Goal: Task Accomplishment & Management: Complete application form

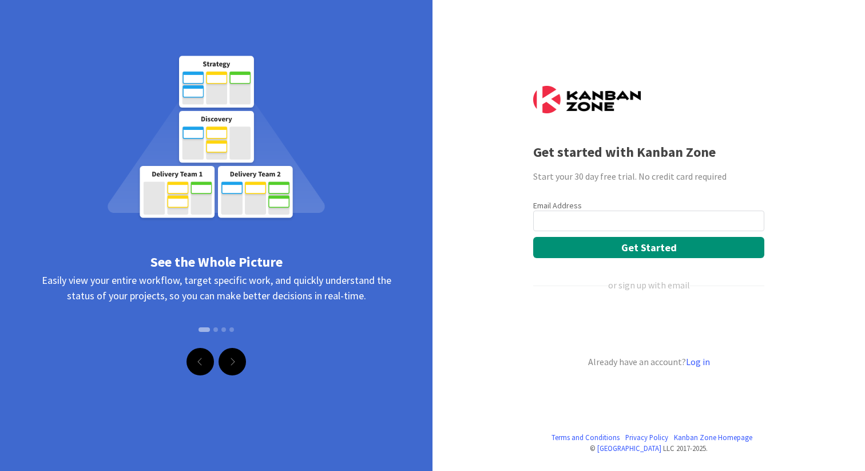
click at [577, 216] on input "email" at bounding box center [648, 220] width 231 height 21
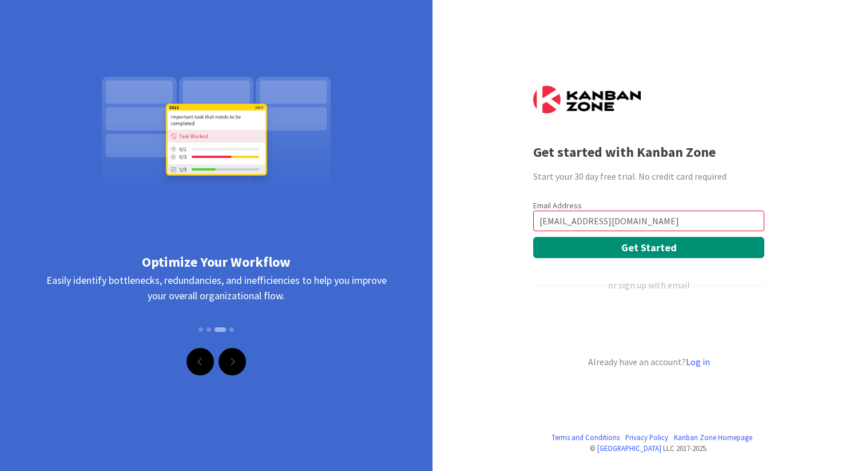
click at [652, 219] on input "jelleluijnenburg@gmail.com" at bounding box center [648, 220] width 231 height 21
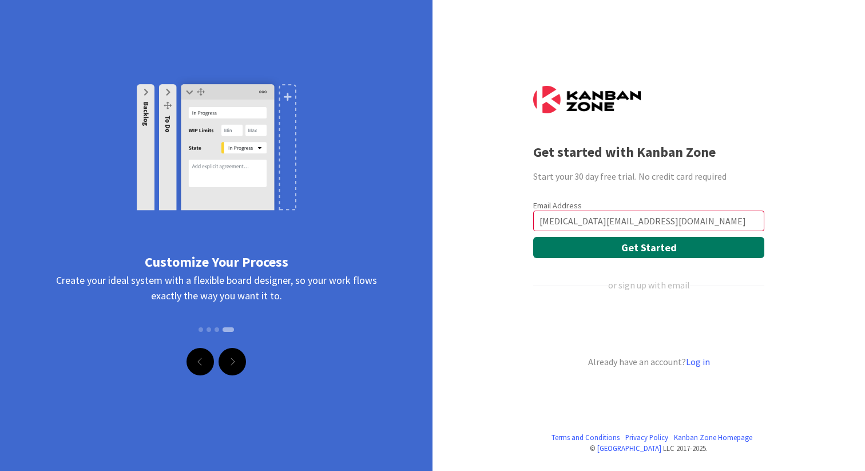
type input "soleus@live.nl"
click at [652, 252] on button "Get Started" at bounding box center [648, 247] width 231 height 21
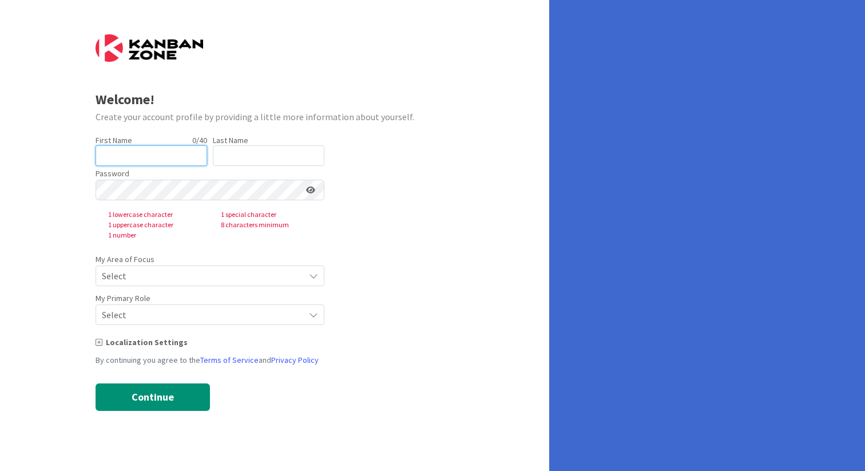
click at [149, 156] on input "text" at bounding box center [152, 155] width 112 height 21
type input "piet"
type input "de wit"
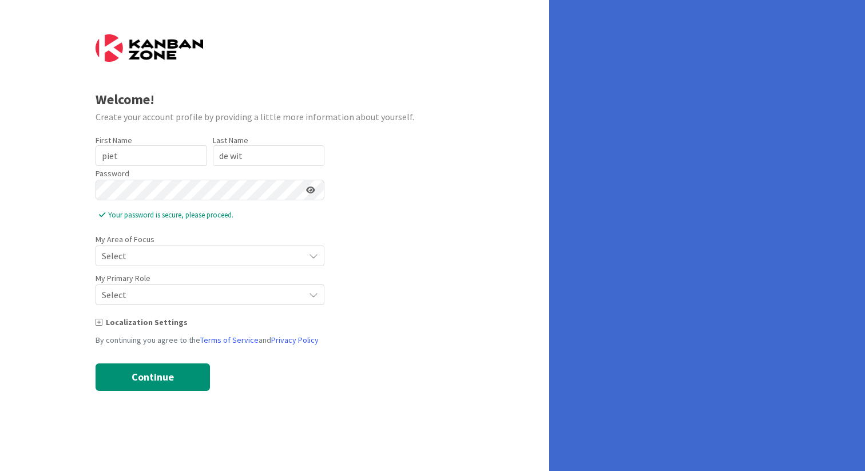
click at [193, 256] on span "Select" at bounding box center [200, 256] width 197 height 16
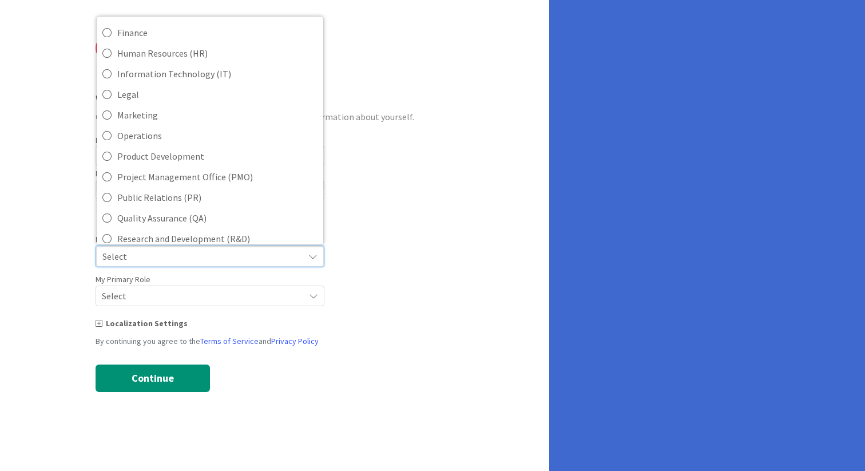
scroll to position [138, 0]
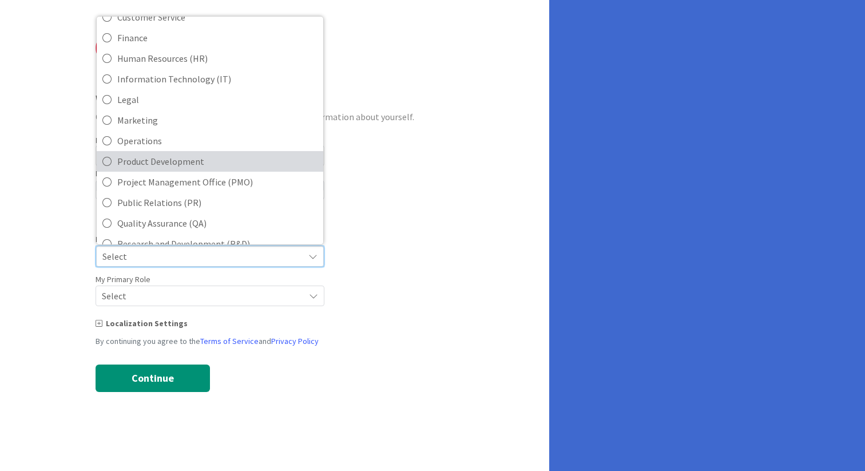
click at [108, 161] on icon at bounding box center [106, 161] width 9 height 17
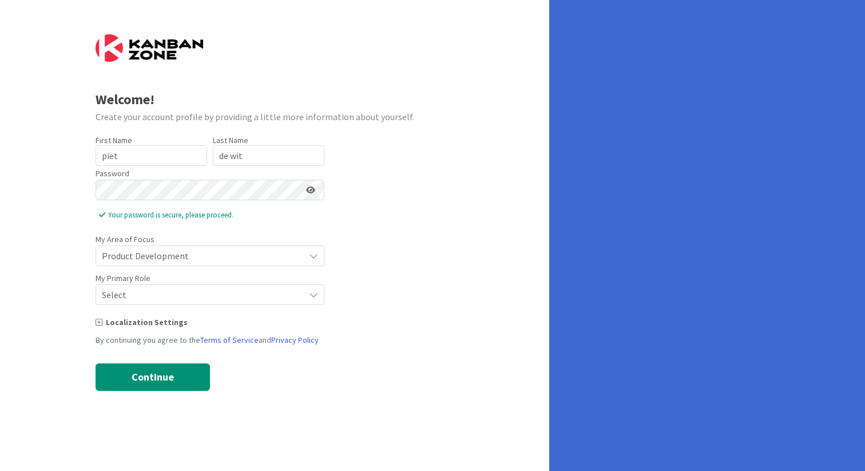
click at [169, 264] on span "Select" at bounding box center [200, 256] width 197 height 16
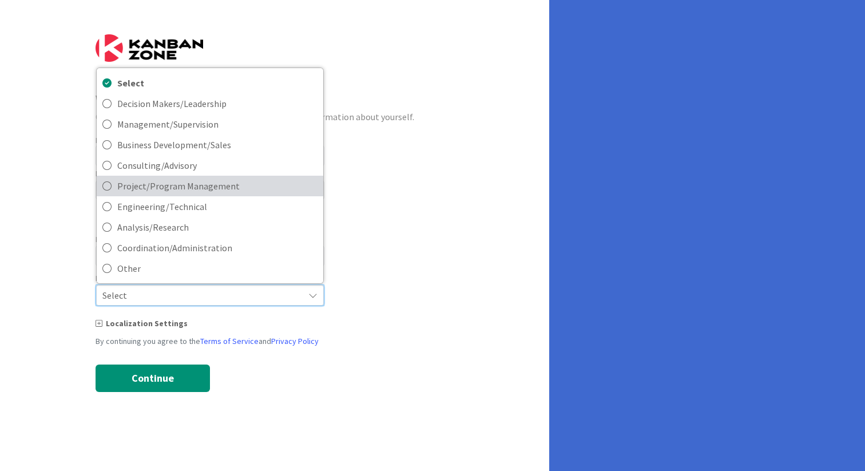
click at [146, 187] on span "Project/Program Management" at bounding box center [217, 185] width 200 height 17
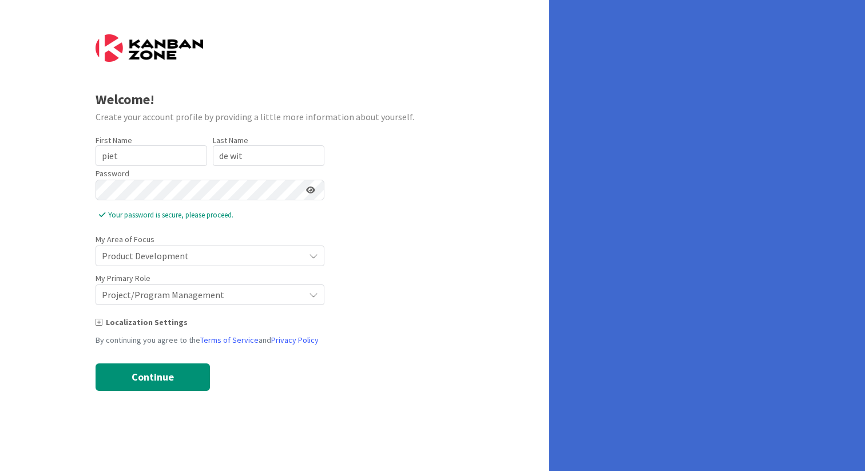
click at [99, 323] on icon at bounding box center [99, 322] width 7 height 8
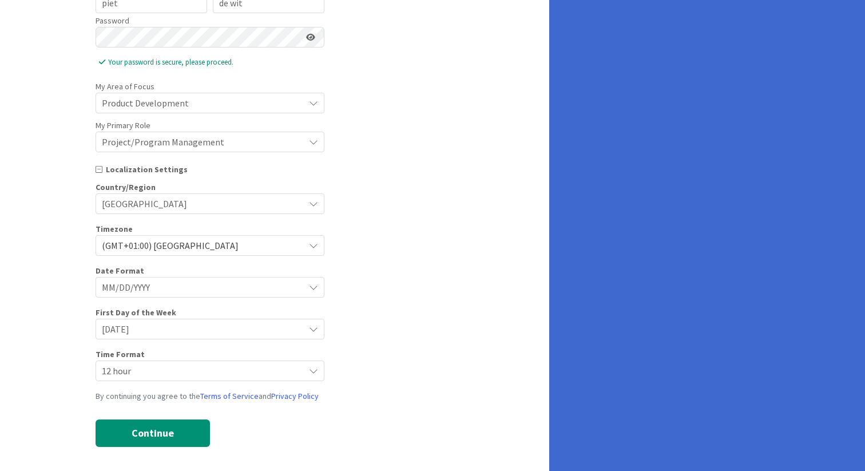
scroll to position [157, 0]
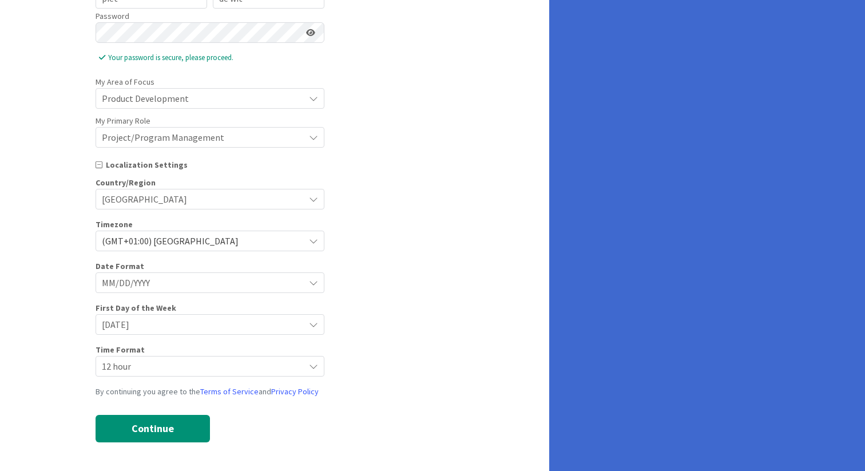
click at [182, 282] on span "MM/DD/YYYY" at bounding box center [200, 282] width 197 height 16
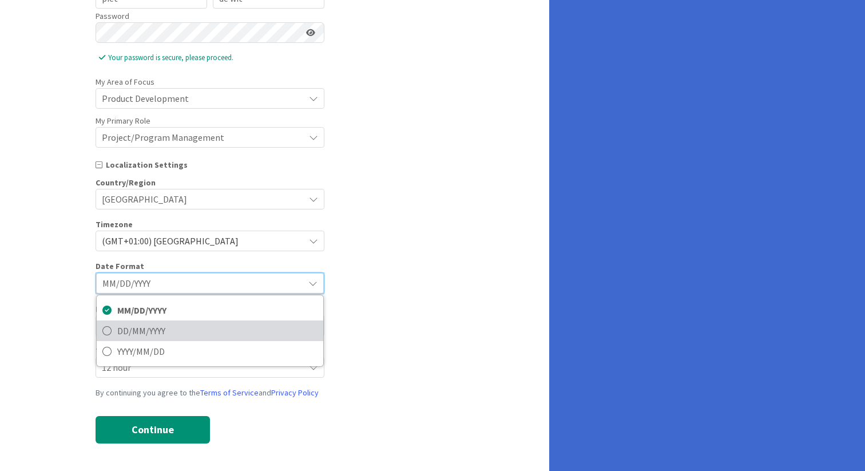
click at [164, 330] on span "DD/MM/YYYY" at bounding box center [217, 330] width 200 height 17
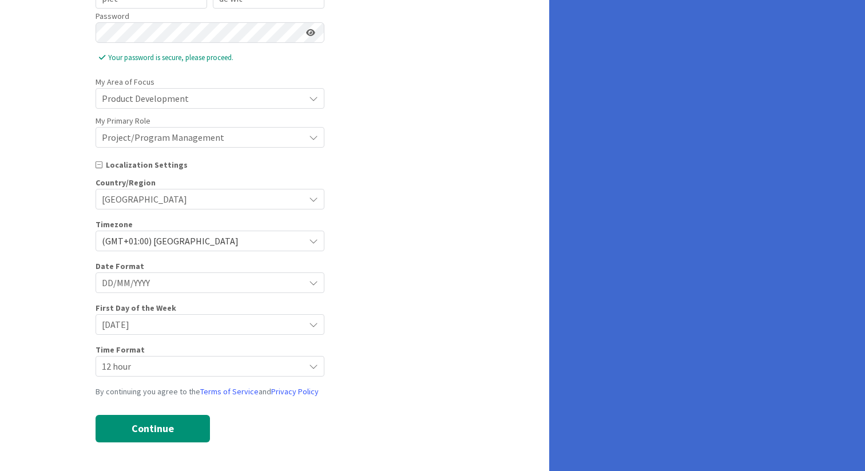
click at [192, 291] on span "Sunday" at bounding box center [200, 282] width 197 height 16
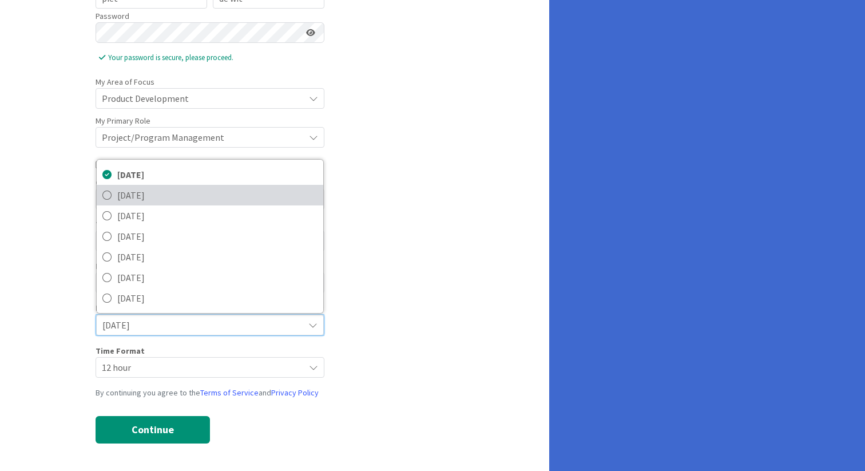
click at [150, 189] on span "Monday" at bounding box center [217, 194] width 200 height 17
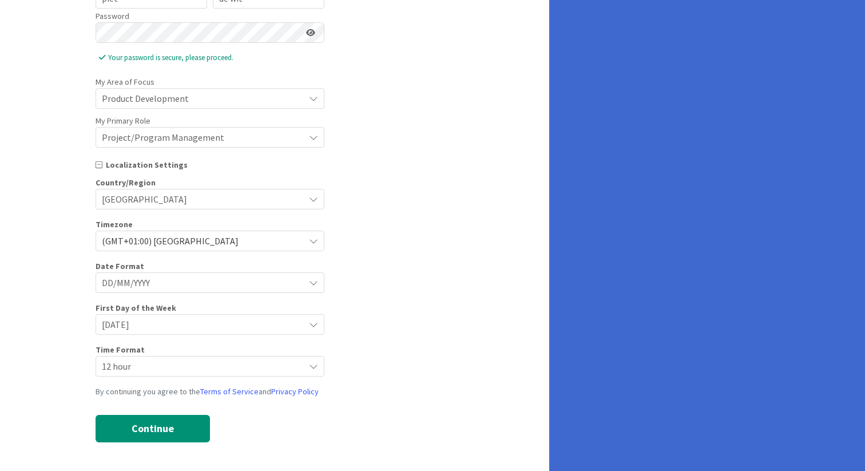
click at [155, 291] on span "12 hour" at bounding box center [200, 282] width 197 height 16
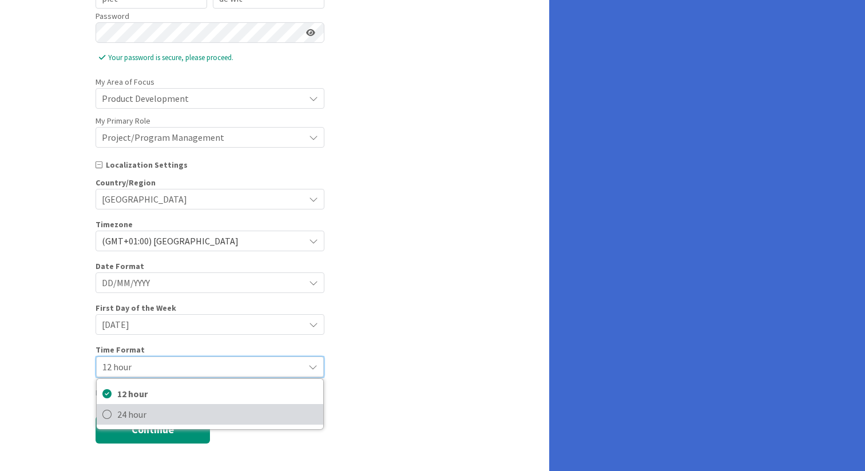
click at [149, 411] on span "24 hour" at bounding box center [217, 413] width 200 height 17
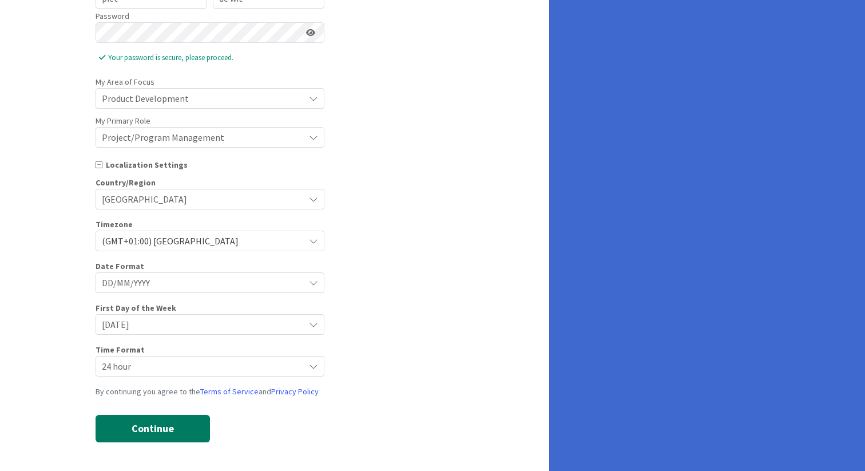
click at [148, 433] on button "Continue" at bounding box center [153, 428] width 114 height 27
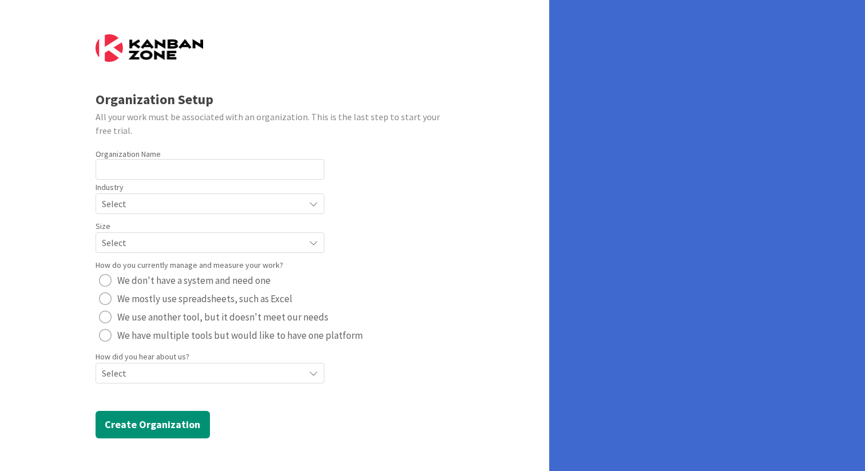
scroll to position [0, 0]
click at [153, 169] on input "text" at bounding box center [210, 169] width 229 height 21
type input "Sollie NV"
radio button "radio"
click at [191, 197] on span "Select" at bounding box center [200, 204] width 197 height 16
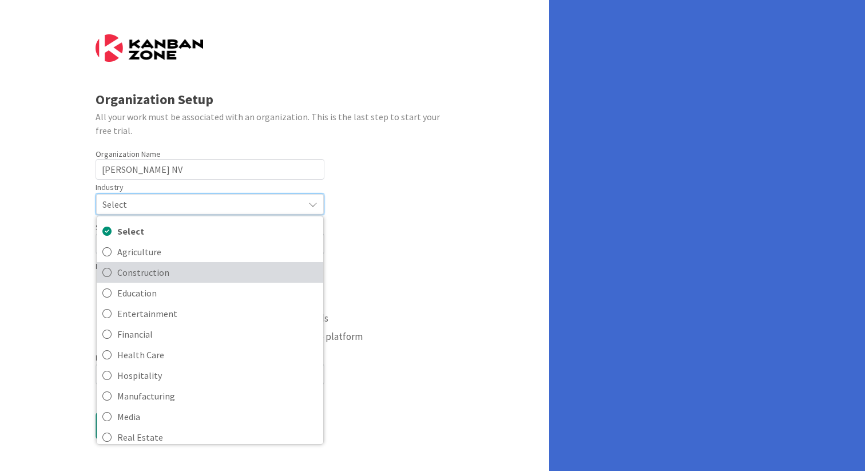
click at [146, 273] on span "Construction" at bounding box center [217, 272] width 200 height 17
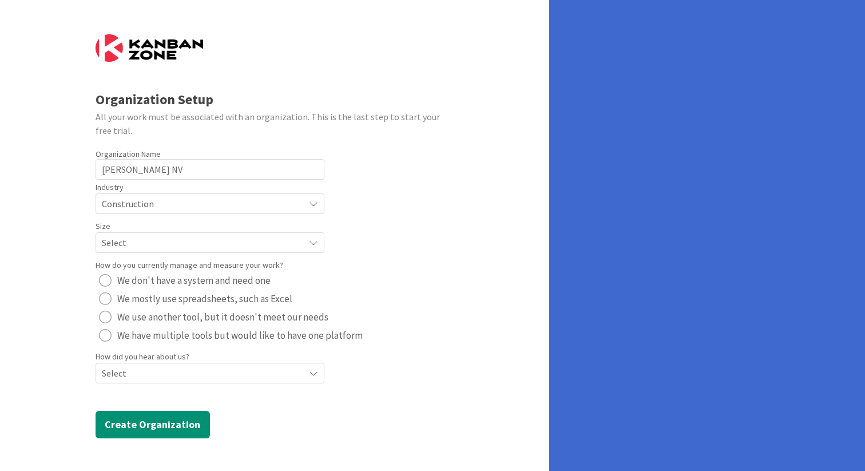
click at [172, 212] on span "Select" at bounding box center [200, 204] width 197 height 16
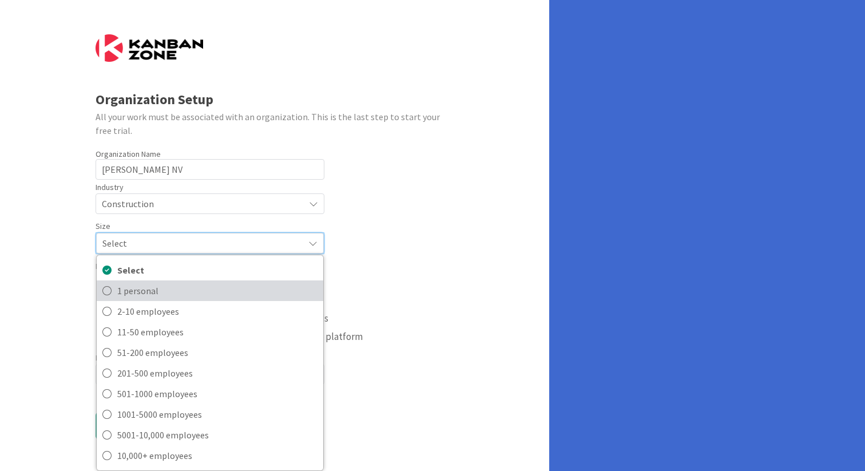
click at [161, 291] on span "1 personal" at bounding box center [217, 290] width 200 height 17
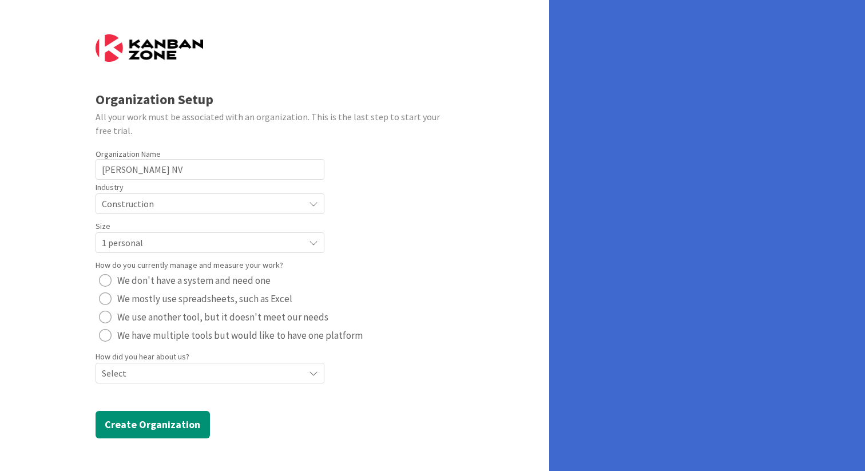
click at [154, 297] on span "We mostly use spreadsheets, such as Excel" at bounding box center [204, 298] width 175 height 17
click at [164, 212] on span "Select" at bounding box center [200, 204] width 197 height 16
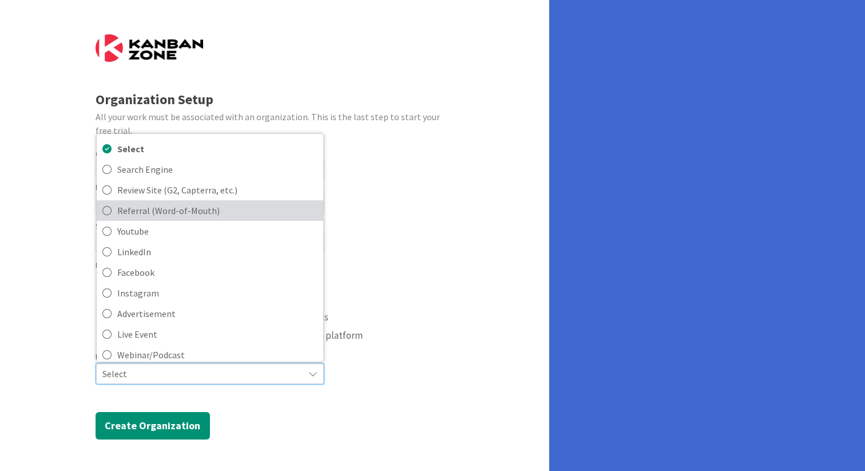
click at [197, 212] on span "Referral (Word-of-Mouth)" at bounding box center [217, 210] width 200 height 17
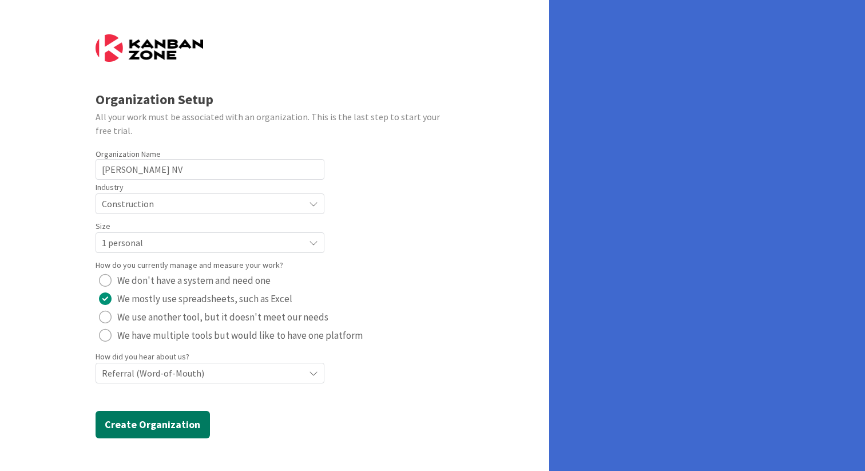
click at [157, 423] on button "Create Organization" at bounding box center [153, 424] width 114 height 27
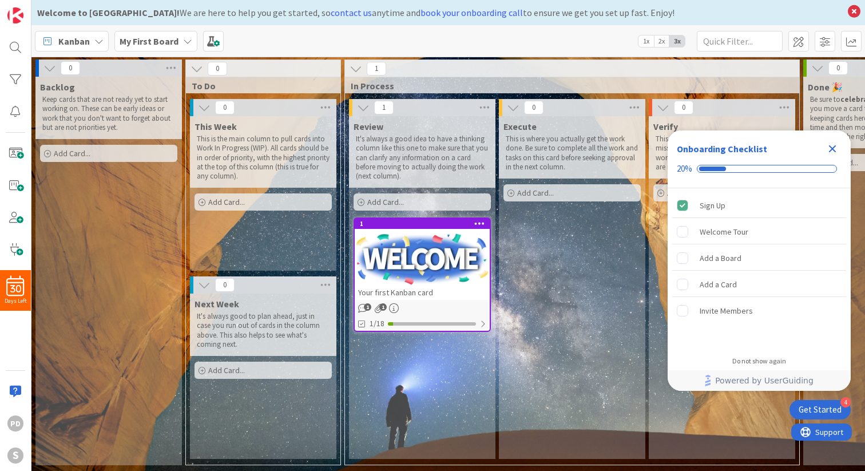
click at [188, 42] on icon at bounding box center [187, 41] width 9 height 9
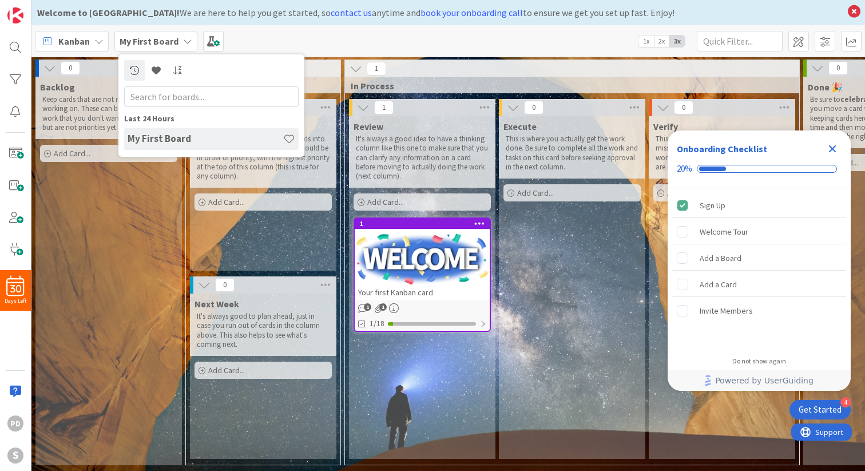
click at [188, 42] on icon at bounding box center [187, 41] width 9 height 9
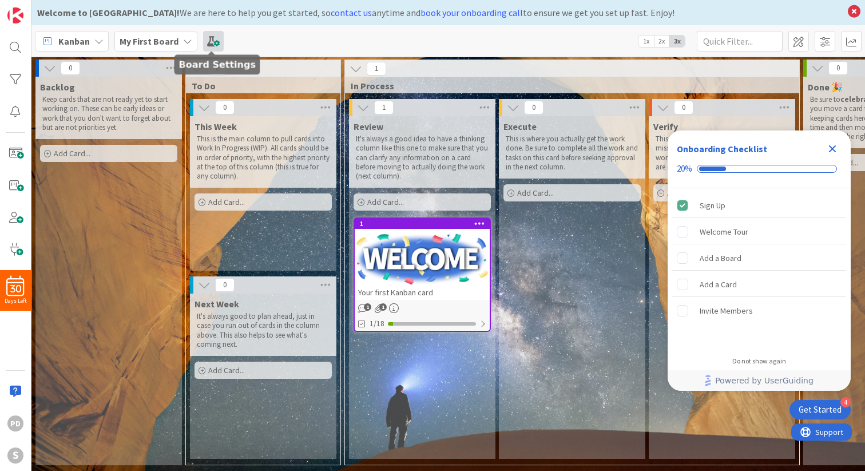
click at [216, 39] on span at bounding box center [213, 41] width 21 height 21
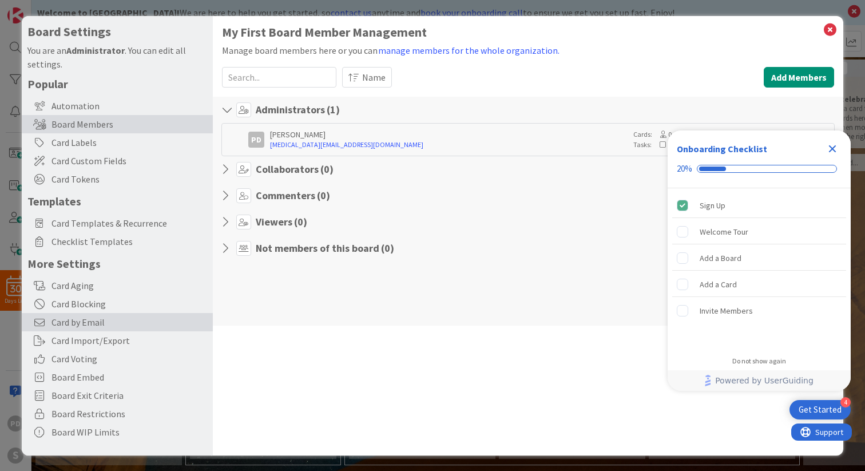
scroll to position [1, 0]
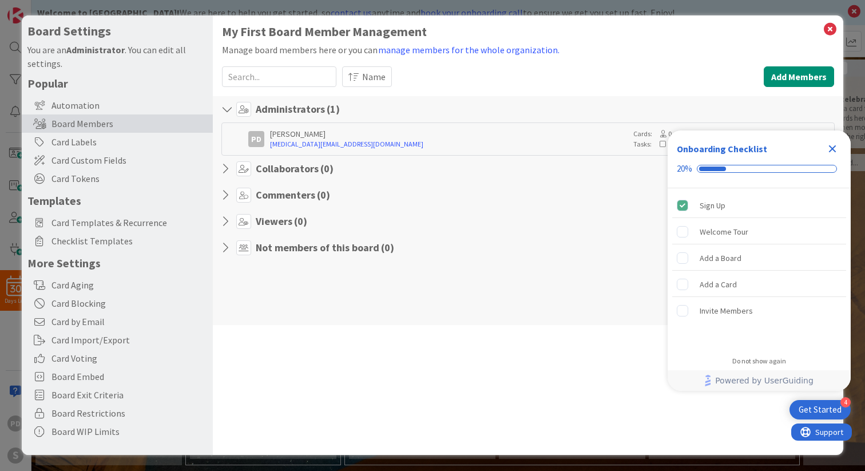
click at [835, 149] on icon "Close Checklist" at bounding box center [832, 149] width 14 height 14
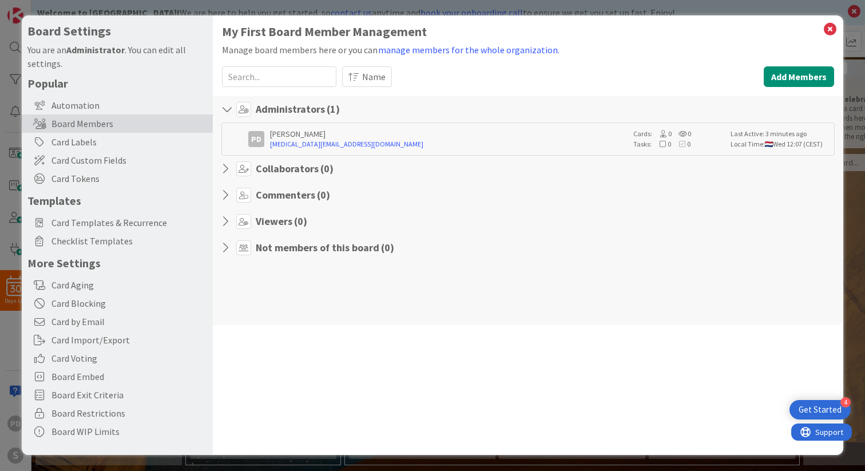
scroll to position [0, 0]
click at [829, 25] on icon at bounding box center [829, 29] width 15 height 16
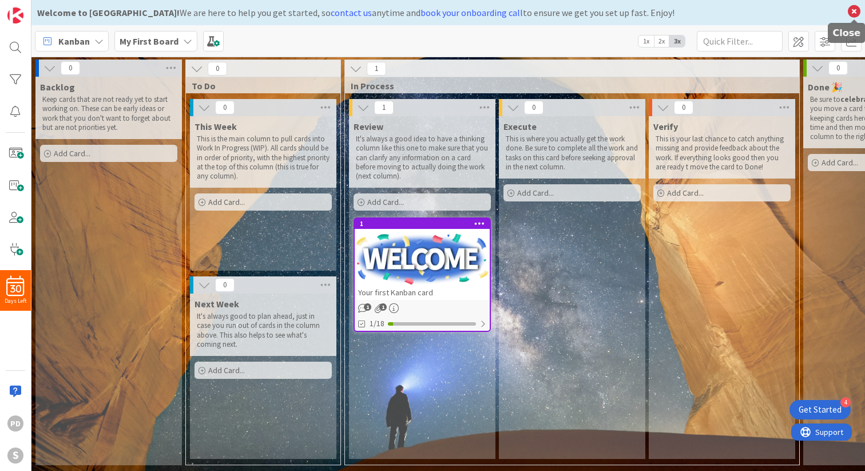
click at [854, 11] on icon at bounding box center [853, 11] width 15 height 16
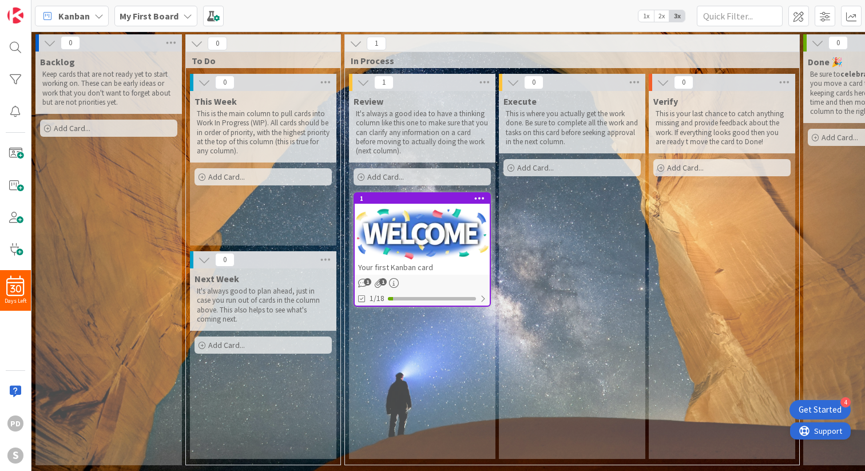
click at [822, 433] on span "Support" at bounding box center [828, 431] width 28 height 14
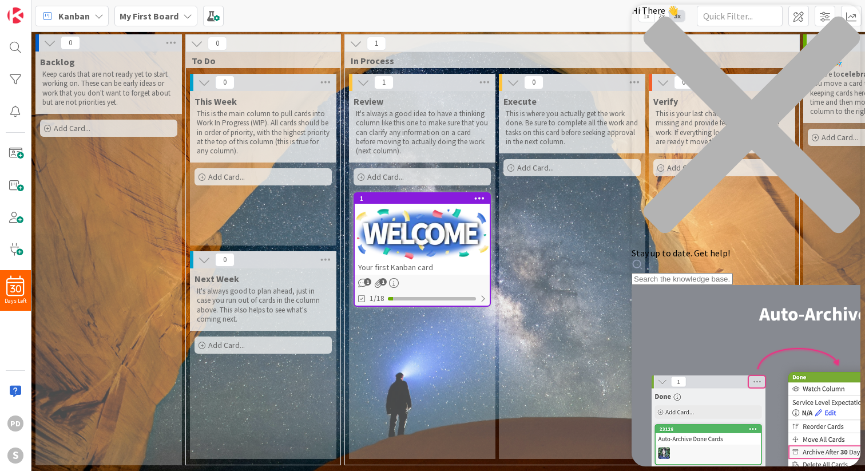
click at [684, 67] on div "Hi There 👋 Stay up to date. Get help!" at bounding box center [745, 145] width 229 height 280
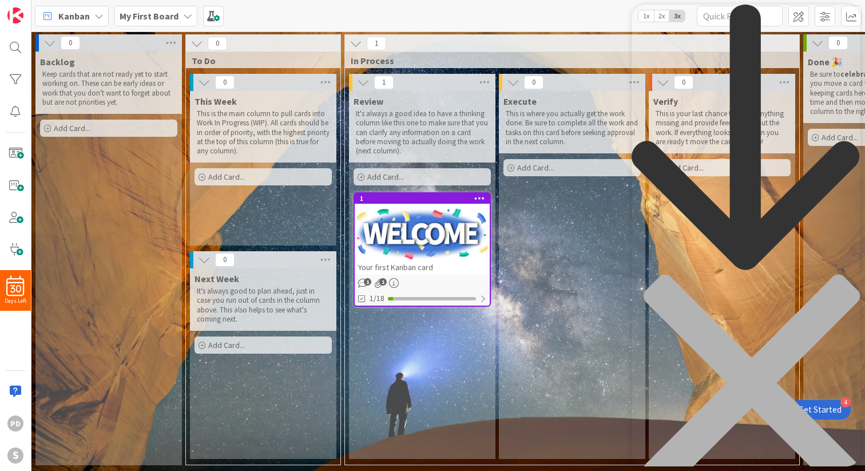
type input "swimlane"
type input "lanes"
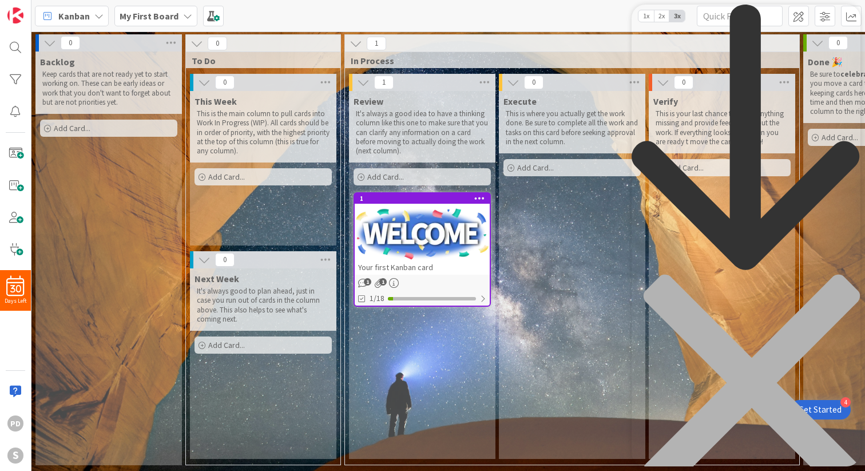
scroll to position [138, 0]
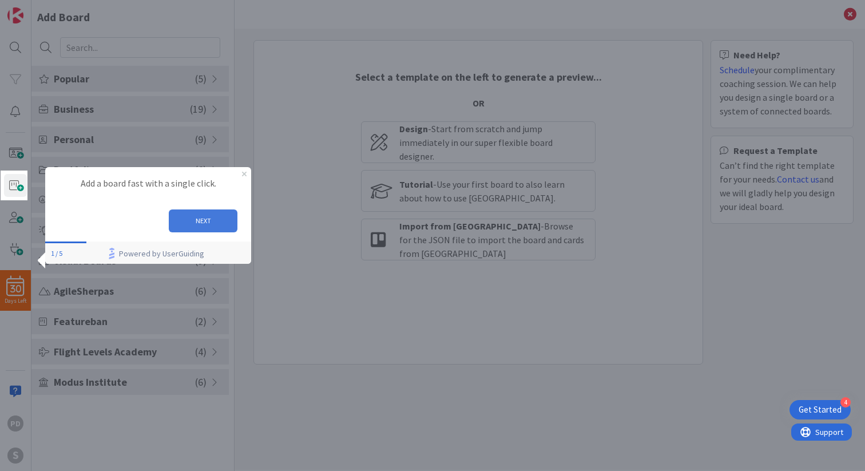
click at [198, 221] on button "NEXT" at bounding box center [203, 220] width 69 height 23
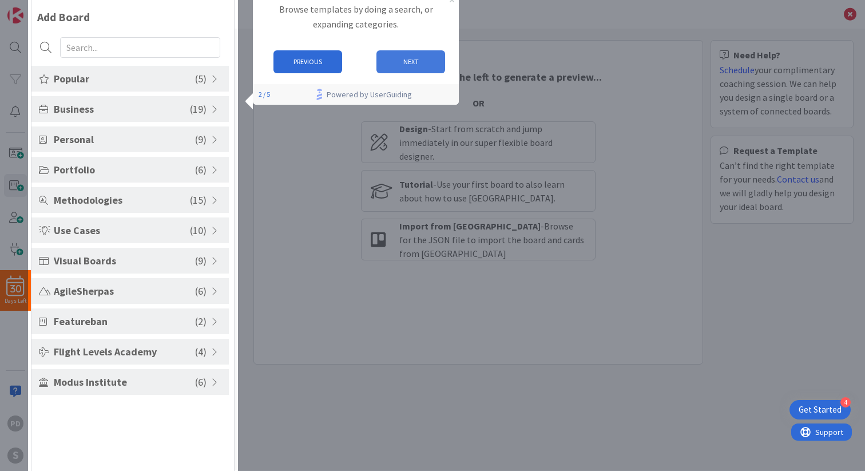
click at [415, 63] on button "NEXT" at bounding box center [410, 61] width 69 height 23
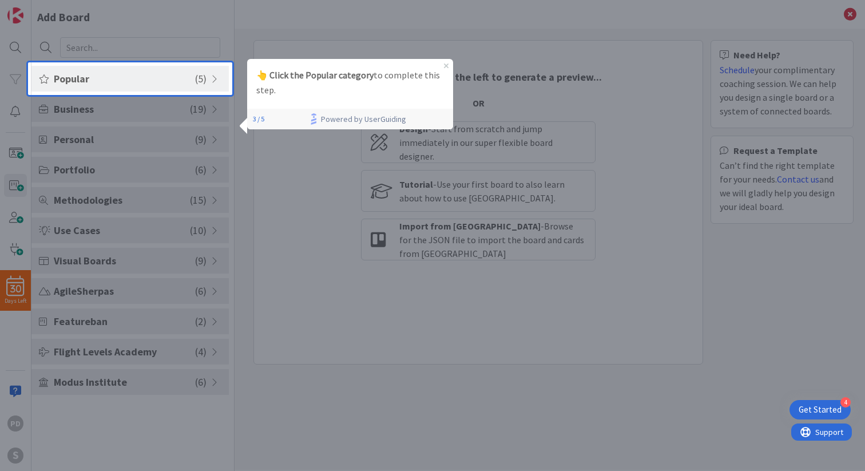
click at [138, 73] on span "Popular" at bounding box center [124, 78] width 141 height 15
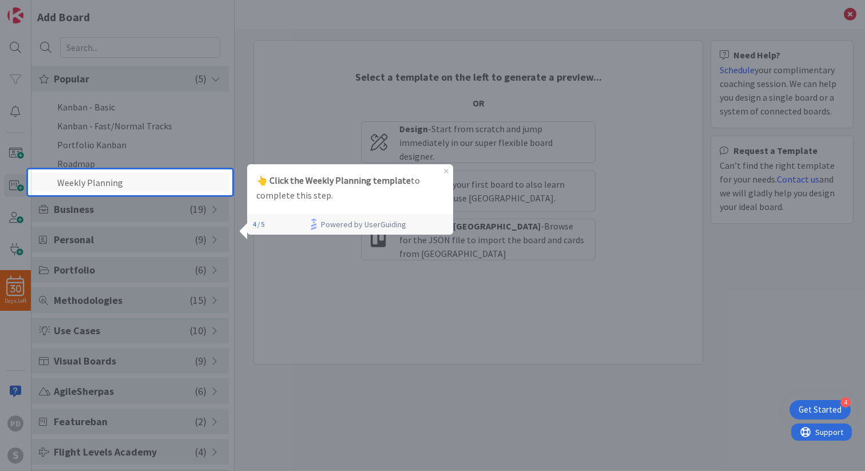
click at [130, 190] on li "Weekly Planning" at bounding box center [129, 182] width 197 height 19
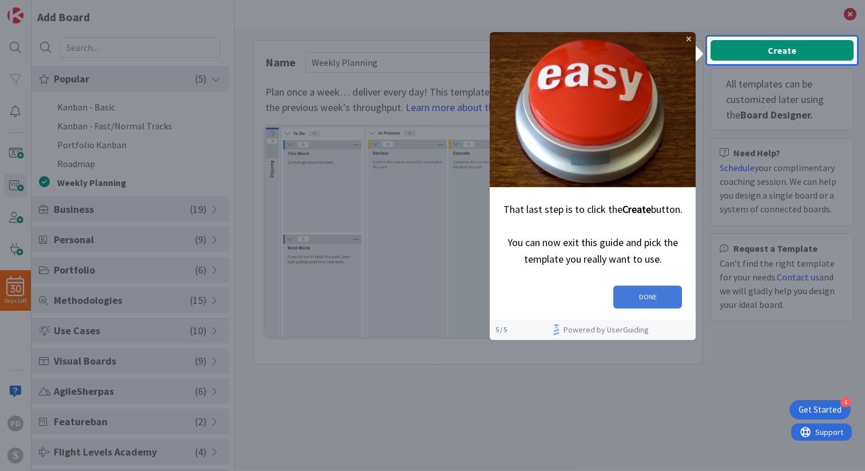
click at [643, 297] on button "DONE" at bounding box center [647, 296] width 69 height 23
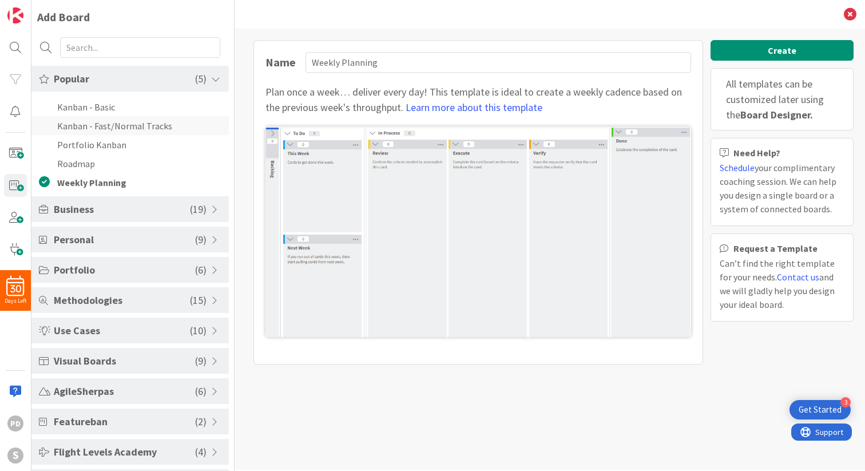
click at [81, 127] on li "Kanban - Fast/Normal Tracks" at bounding box center [129, 125] width 197 height 19
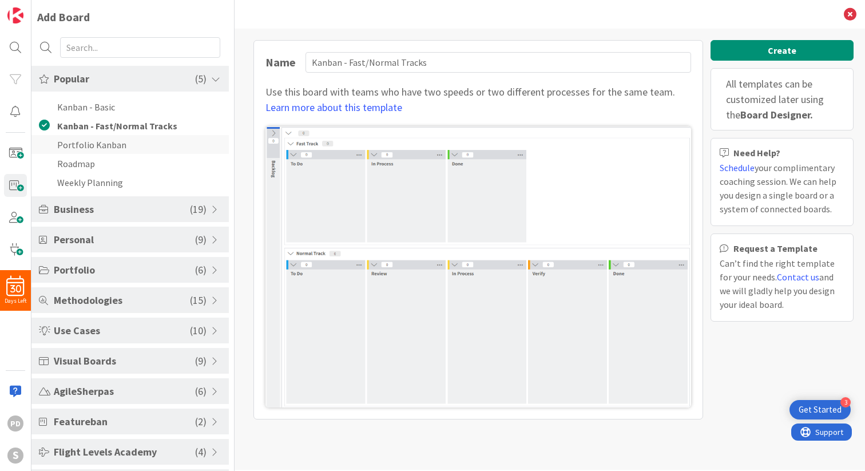
click at [79, 145] on li "Portfolio Kanban" at bounding box center [129, 144] width 197 height 19
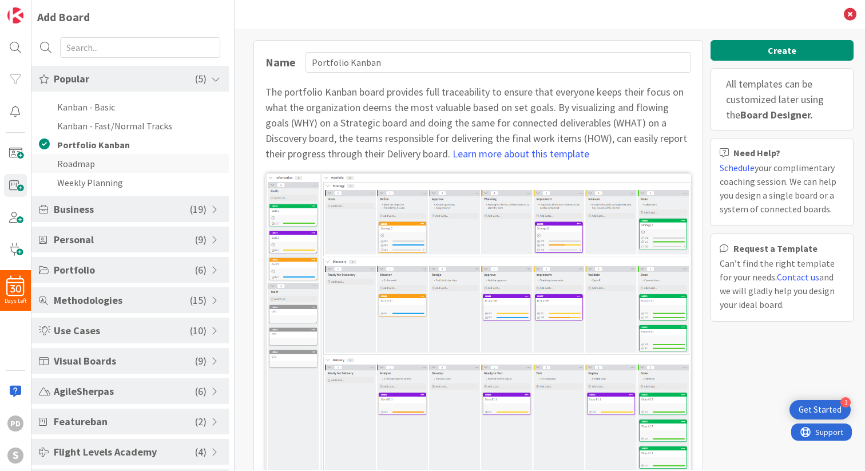
click at [111, 160] on li "Roadmap" at bounding box center [129, 163] width 197 height 19
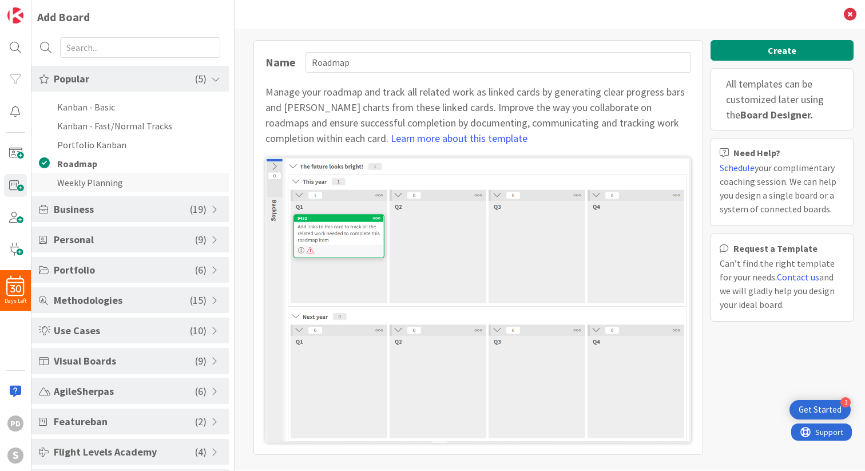
click at [106, 182] on li "Weekly Planning" at bounding box center [129, 182] width 197 height 19
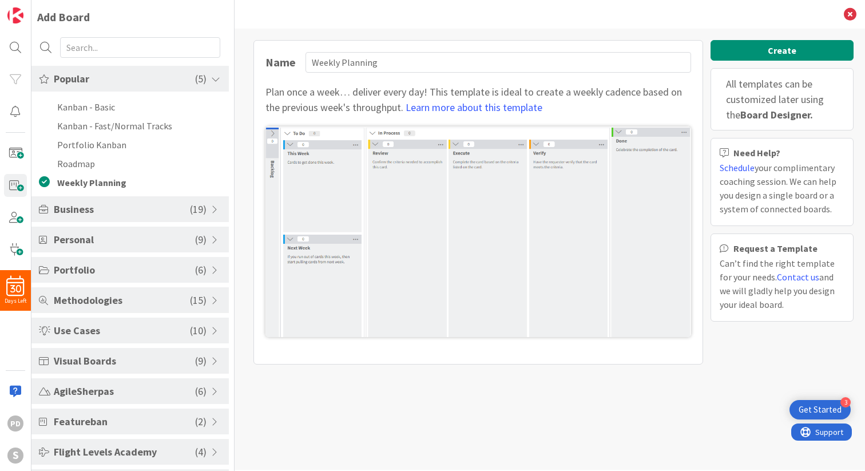
click at [109, 210] on span "Business" at bounding box center [122, 208] width 136 height 15
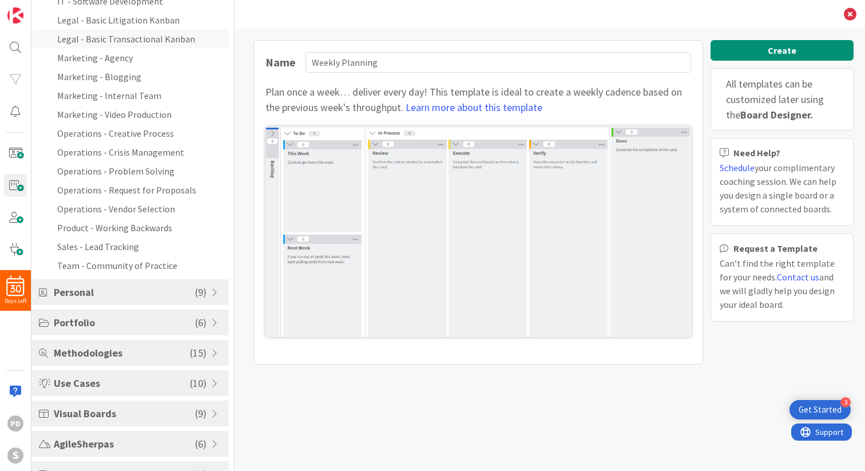
scroll to position [247, 0]
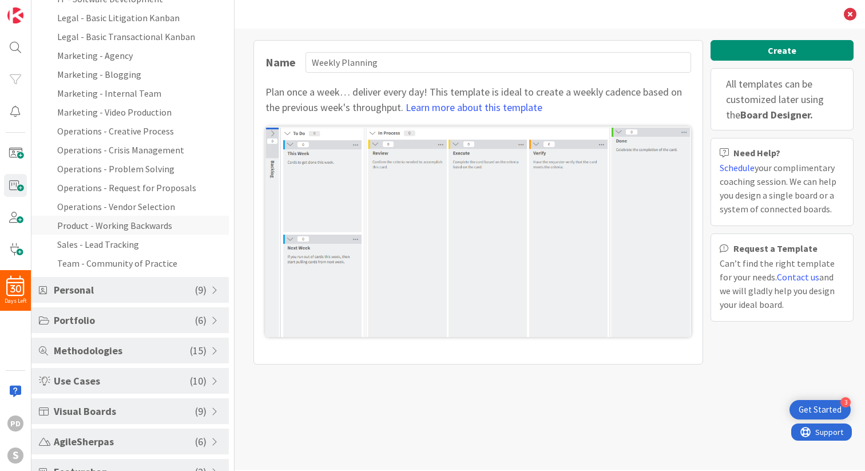
click at [118, 222] on li "Product - Working Backwards" at bounding box center [129, 225] width 197 height 19
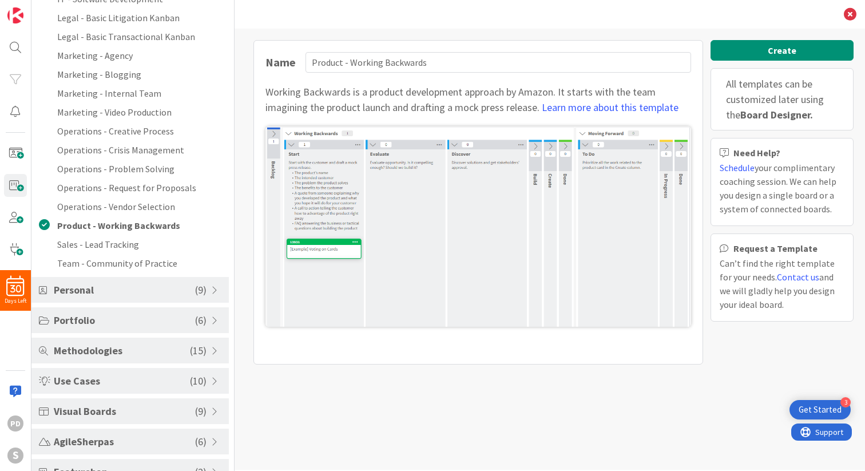
click at [121, 324] on span "Portfolio" at bounding box center [124, 319] width 141 height 15
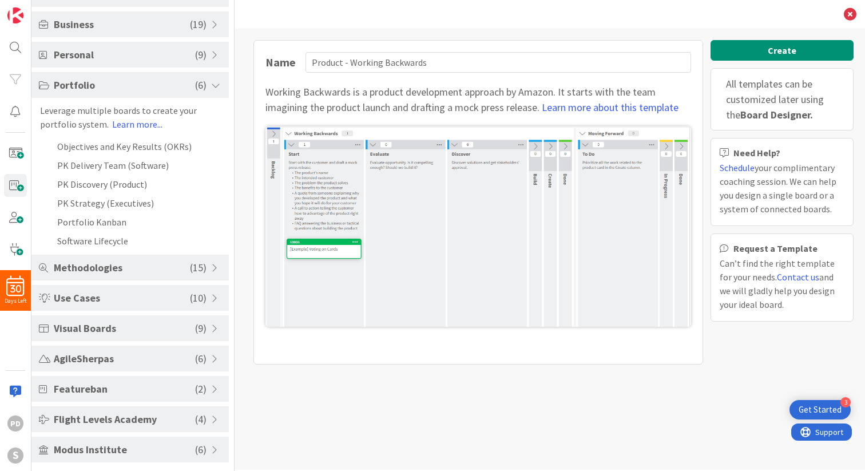
scroll to position [85, 0]
click at [93, 220] on li "Portfolio Kanban" at bounding box center [129, 221] width 197 height 19
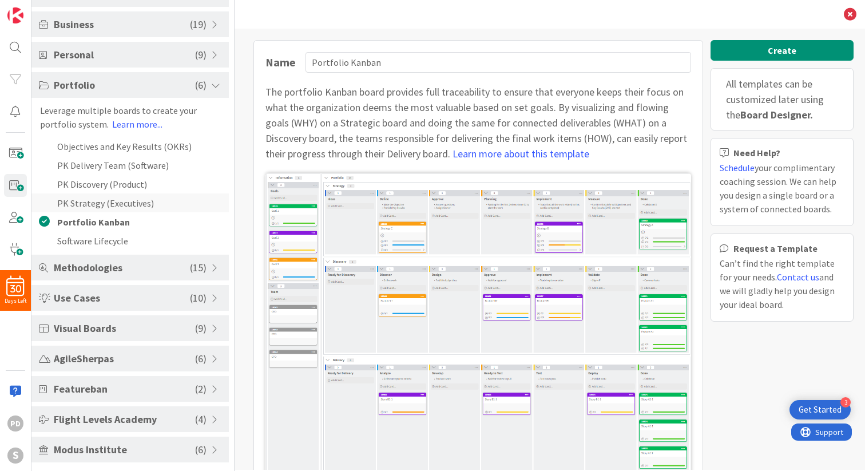
click at [97, 203] on li "PK Strategy (Executives)" at bounding box center [129, 202] width 197 height 19
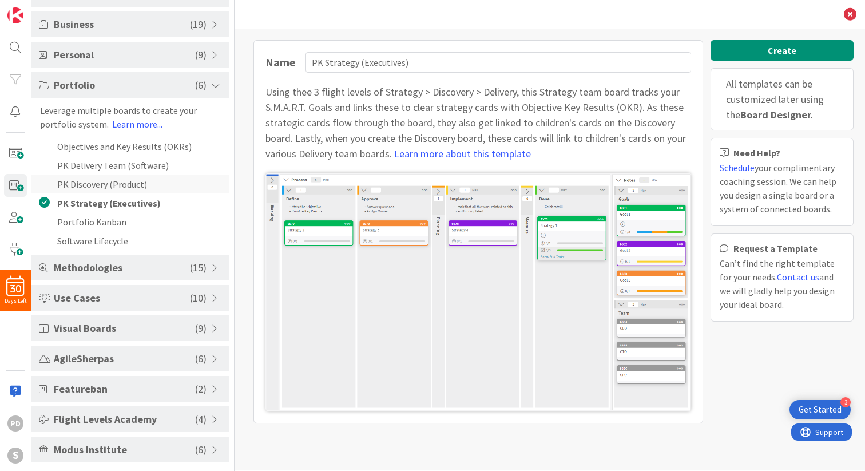
click at [97, 185] on li "PK Discovery (Product)" at bounding box center [129, 183] width 197 height 19
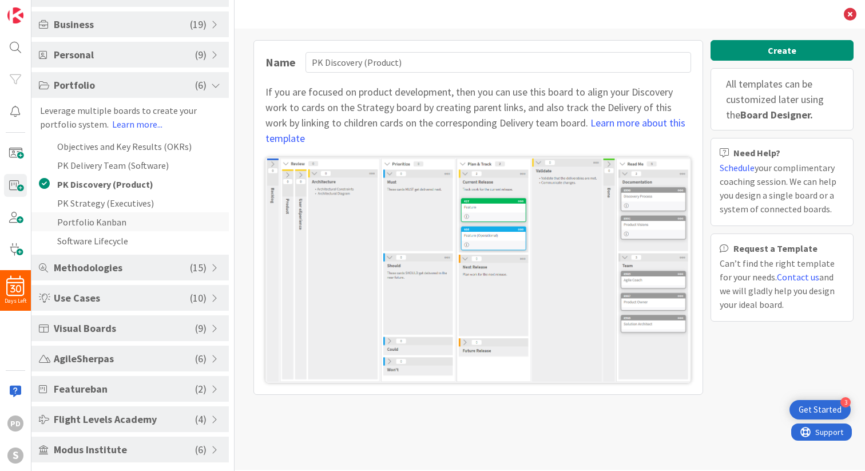
click at [89, 223] on li "Portfolio Kanban" at bounding box center [129, 221] width 197 height 19
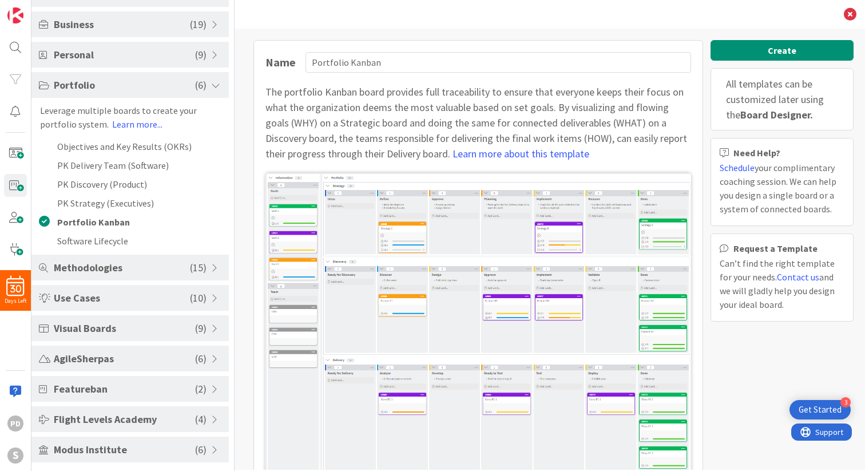
click at [89, 268] on span "Methodologies" at bounding box center [122, 267] width 136 height 15
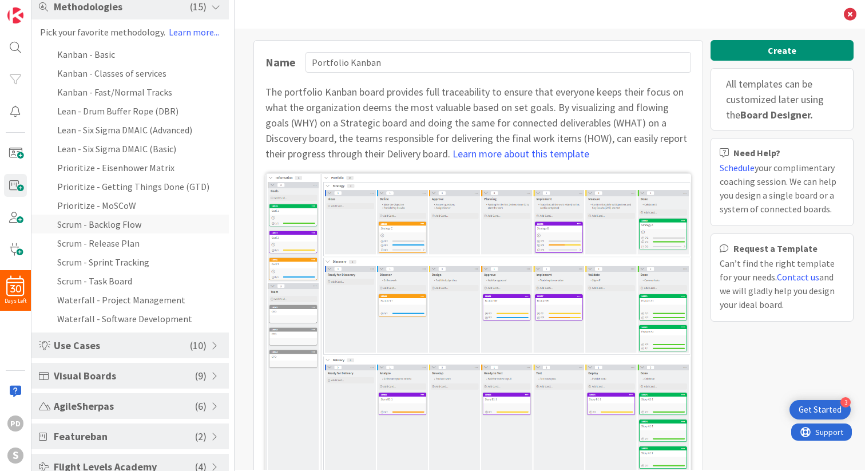
scroll to position [188, 0]
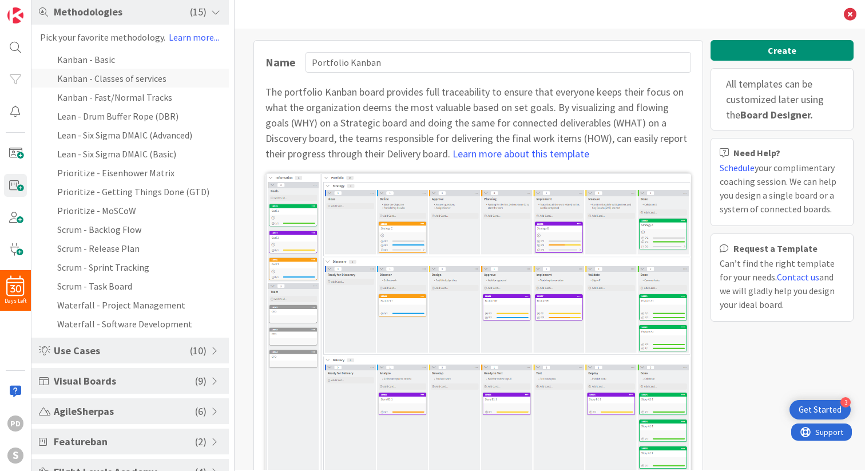
click at [112, 82] on li "Kanban - Classes of services" at bounding box center [129, 78] width 197 height 19
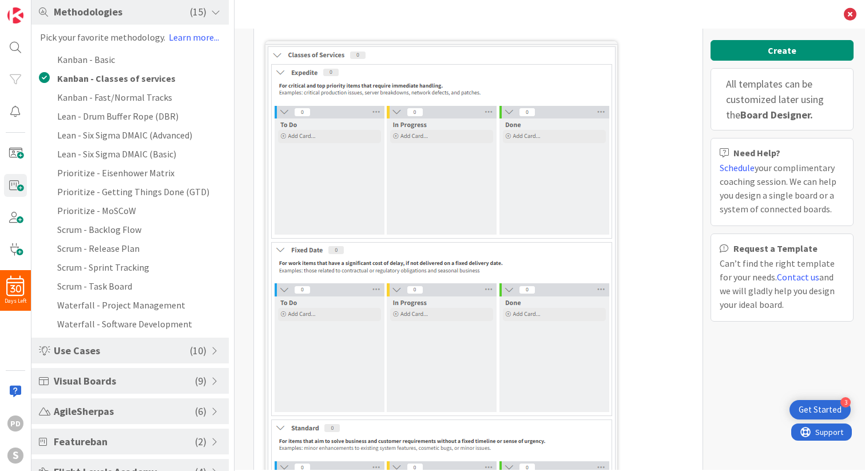
scroll to position [0, 0]
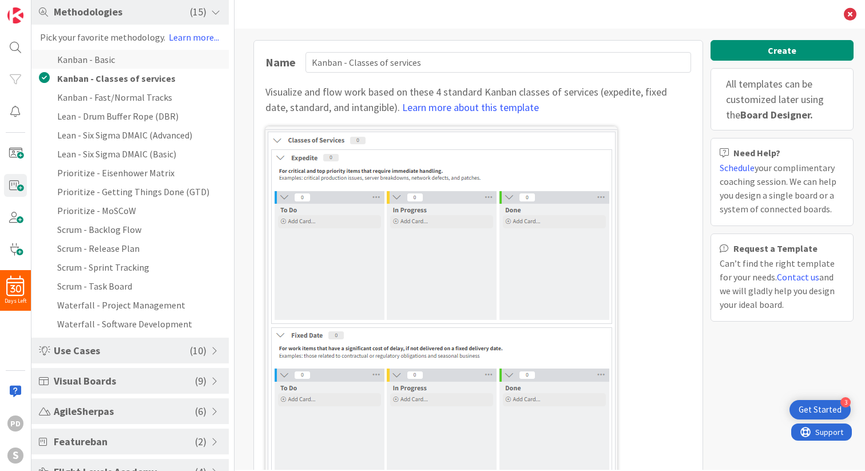
click at [81, 58] on li "Kanban - Basic" at bounding box center [129, 59] width 197 height 19
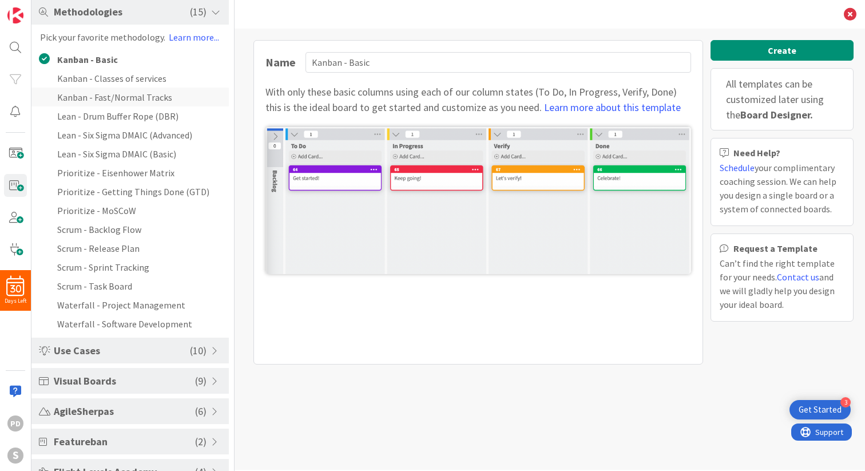
click at [86, 96] on li "Kanban - Fast/Normal Tracks" at bounding box center [129, 96] width 197 height 19
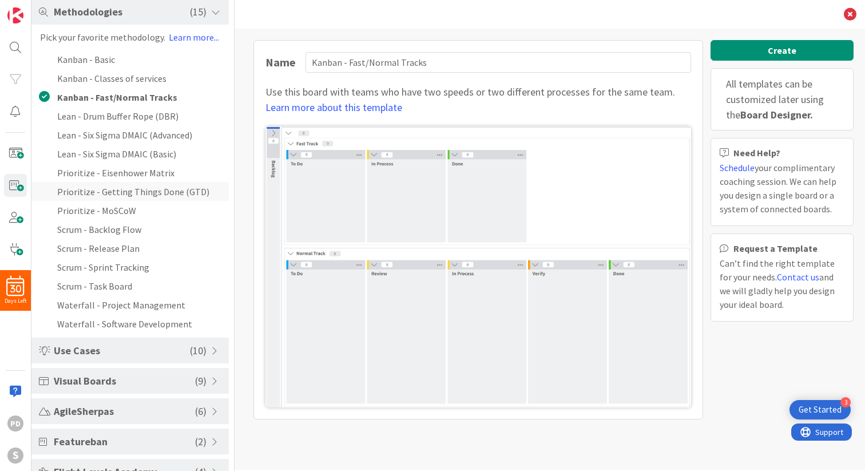
click at [100, 193] on li "Prioritize - Getting Things Done (GTD)" at bounding box center [129, 191] width 197 height 19
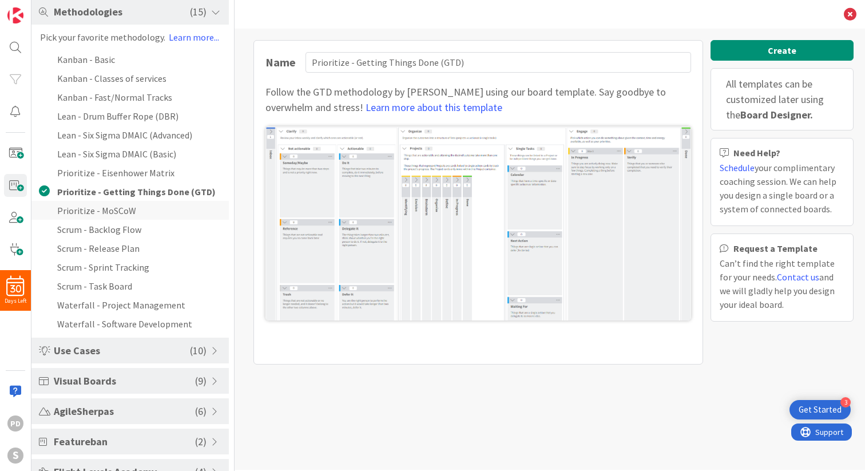
click at [113, 213] on li "Prioritize - MoSCoW" at bounding box center [129, 210] width 197 height 19
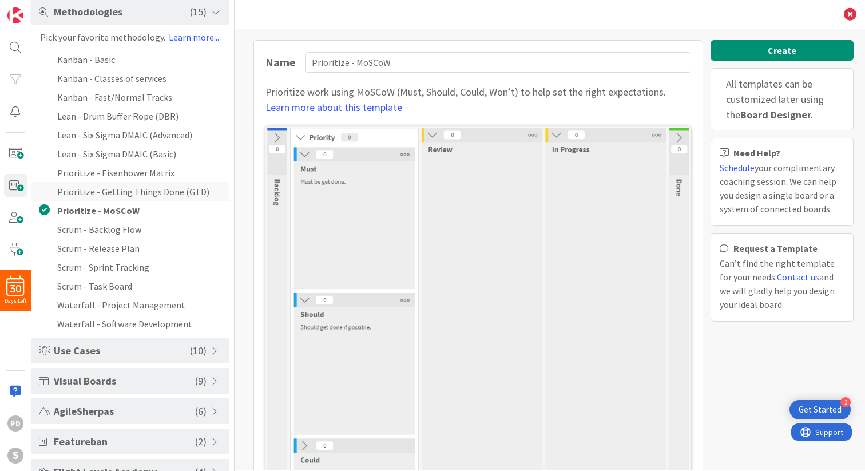
click at [122, 191] on li "Prioritize - Getting Things Done (GTD)" at bounding box center [129, 191] width 197 height 19
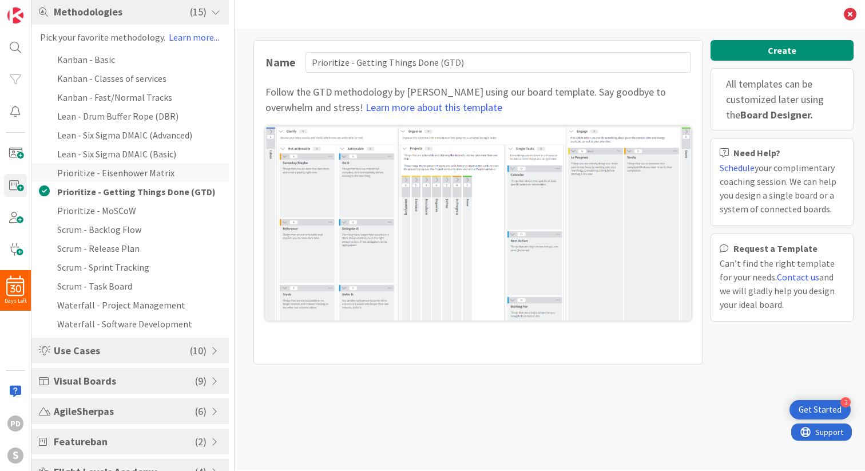
click at [126, 174] on li "Prioritize - Eisenhower Matrix" at bounding box center [129, 172] width 197 height 19
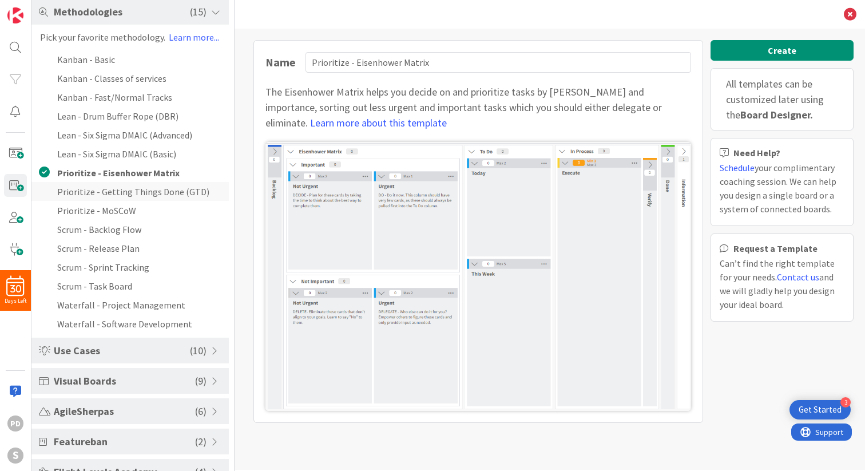
click at [126, 192] on li "Prioritize - Getting Things Done (GTD)" at bounding box center [129, 191] width 197 height 19
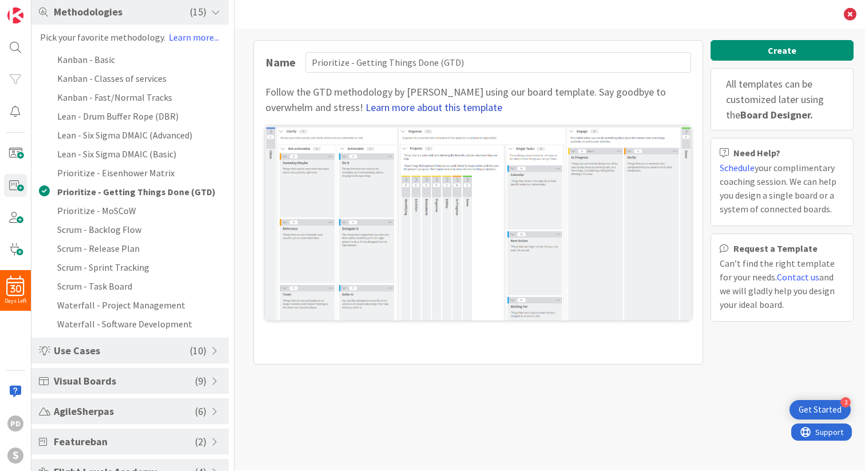
click at [385, 106] on link "Learn more about this template" at bounding box center [433, 107] width 137 height 13
click at [121, 80] on li "Kanban - Classes of services" at bounding box center [129, 78] width 197 height 19
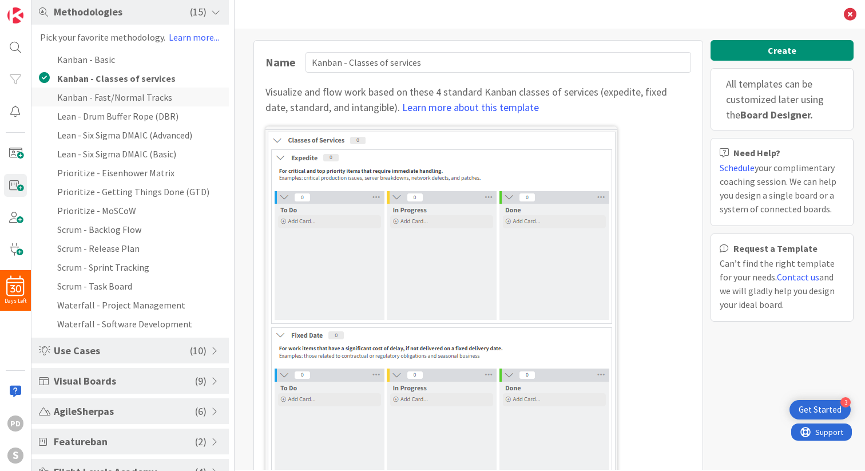
click at [119, 98] on li "Kanban - Fast/Normal Tracks" at bounding box center [129, 96] width 197 height 19
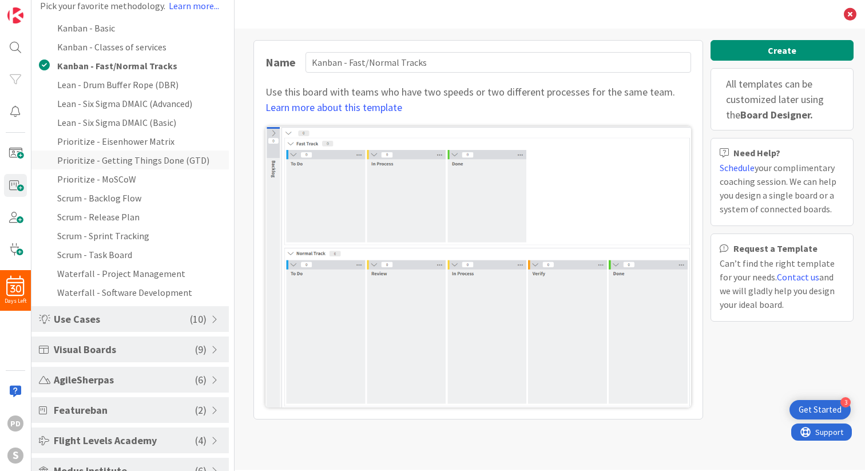
scroll to position [241, 0]
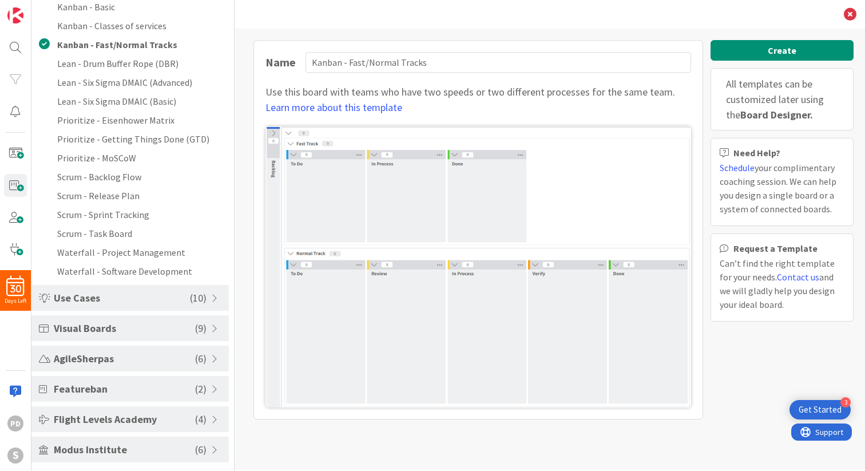
click at [109, 299] on span "Use Cases" at bounding box center [122, 297] width 136 height 15
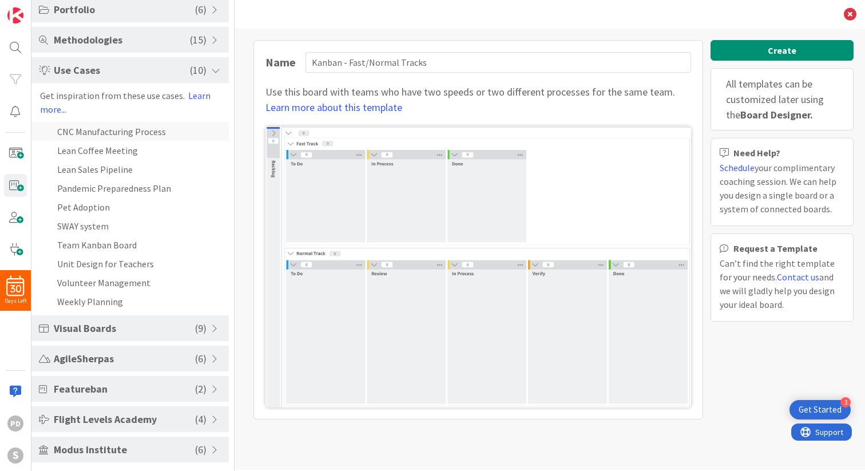
click at [109, 136] on li "CNC Manufacturing Process" at bounding box center [129, 131] width 197 height 19
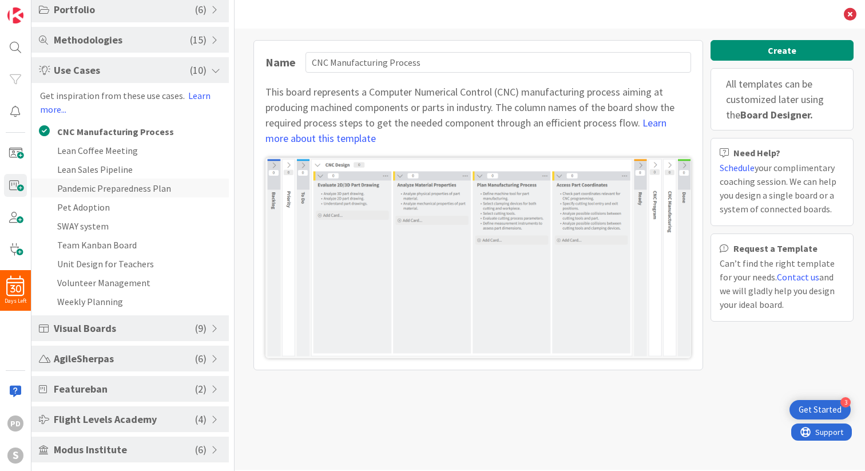
click at [106, 189] on li "Pandemic Preparedness Plan" at bounding box center [129, 187] width 197 height 19
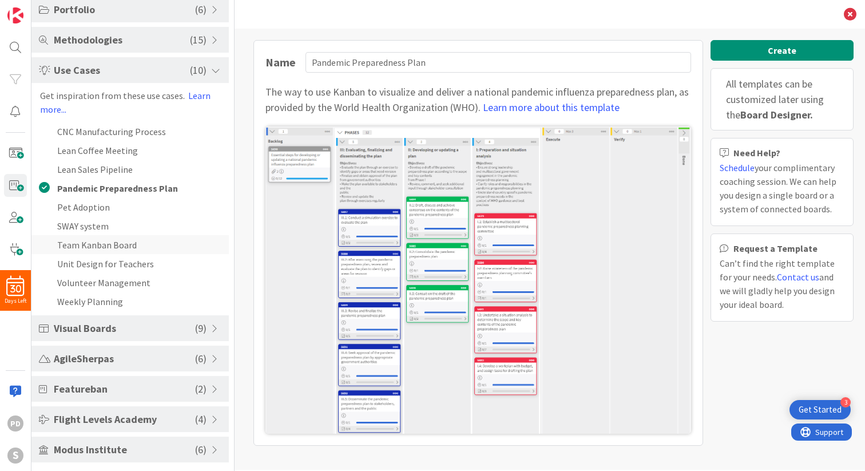
click at [112, 244] on li "Team Kanban Board" at bounding box center [129, 244] width 197 height 19
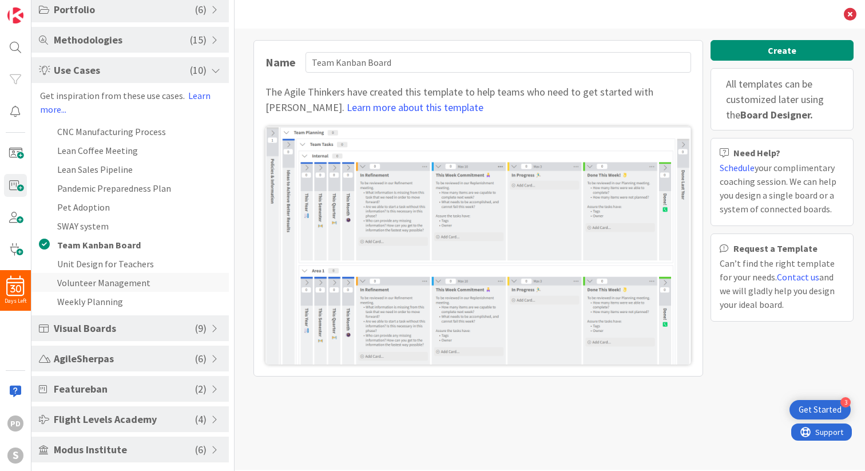
click at [111, 286] on li "Volunteer Management" at bounding box center [129, 282] width 197 height 19
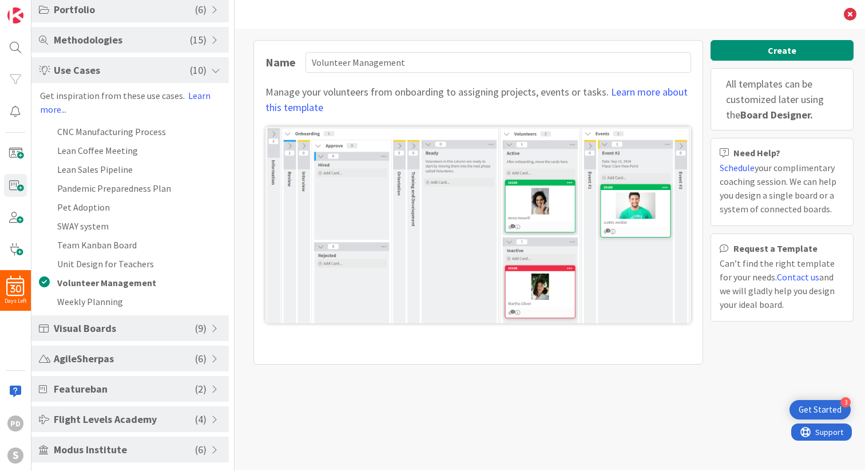
click at [106, 332] on span "Visual Boards" at bounding box center [124, 327] width 141 height 15
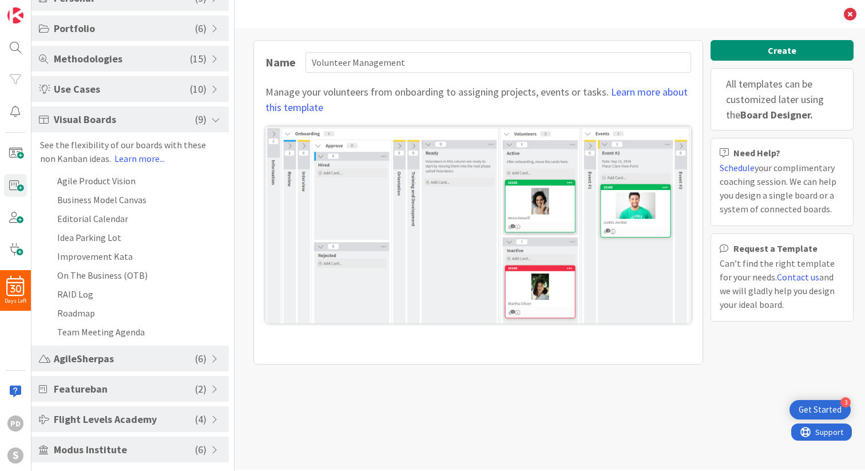
click at [104, 358] on span "AgileSherpas" at bounding box center [124, 358] width 141 height 15
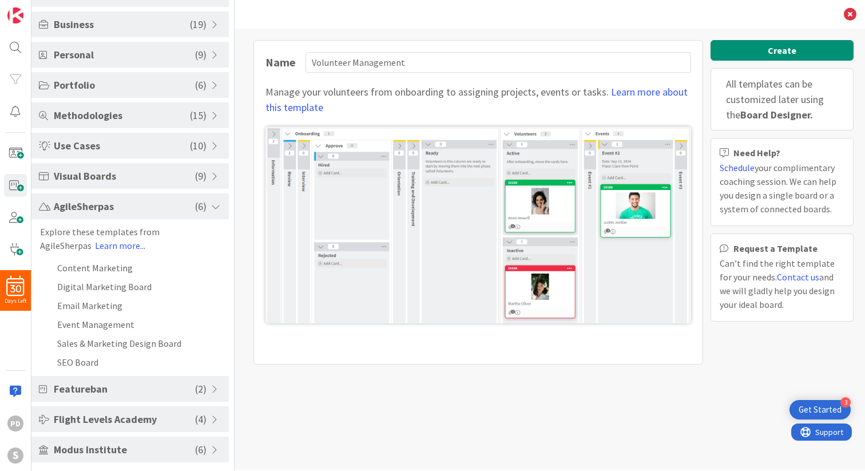
click at [109, 176] on span "Visual Boards" at bounding box center [124, 175] width 141 height 15
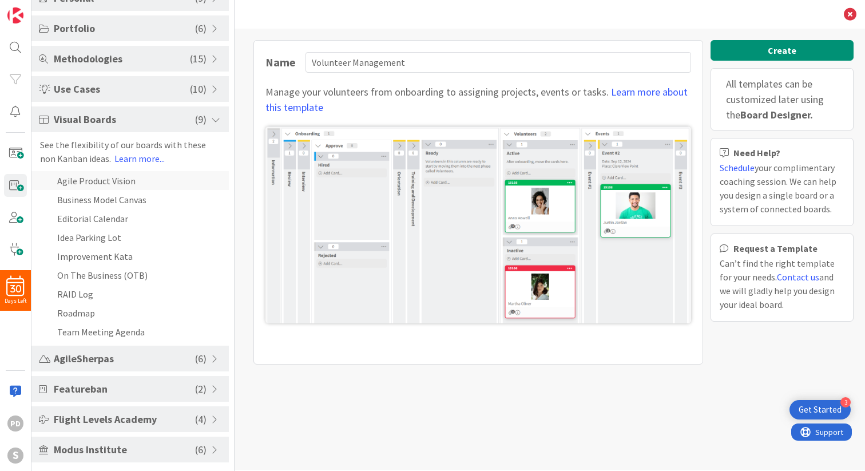
click at [100, 181] on li "Agile Product Vision" at bounding box center [129, 180] width 197 height 19
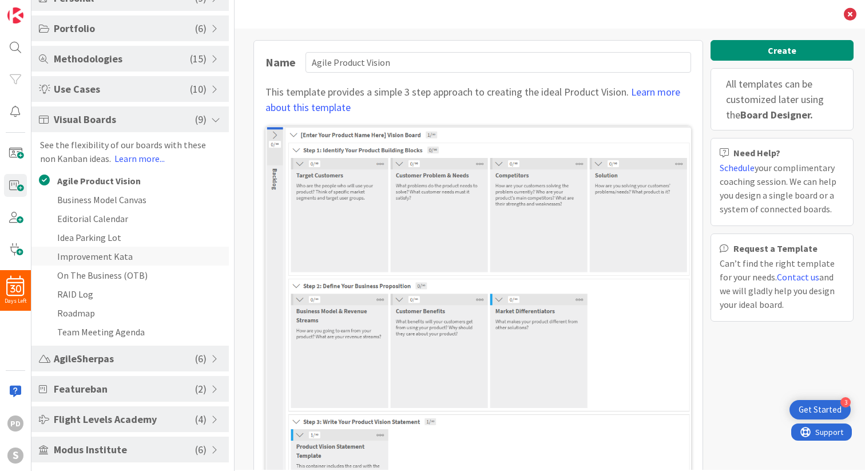
click at [93, 261] on li "Improvement Kata" at bounding box center [129, 255] width 197 height 19
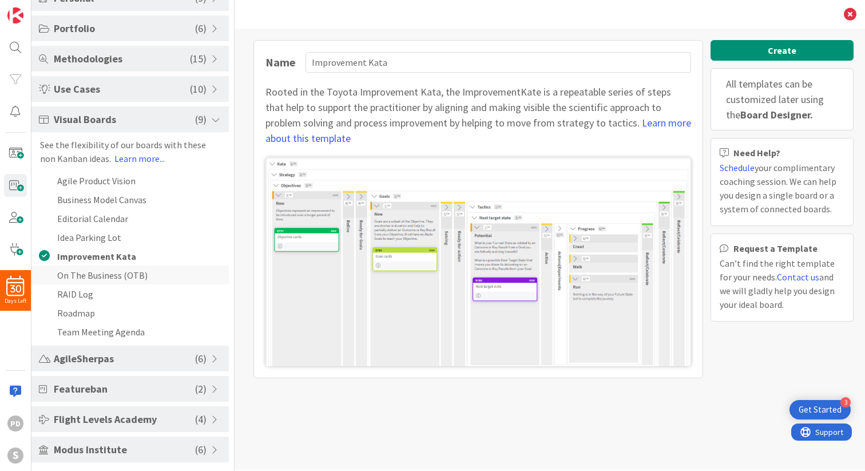
click at [92, 271] on li "On The Business (OTB)" at bounding box center [129, 274] width 197 height 19
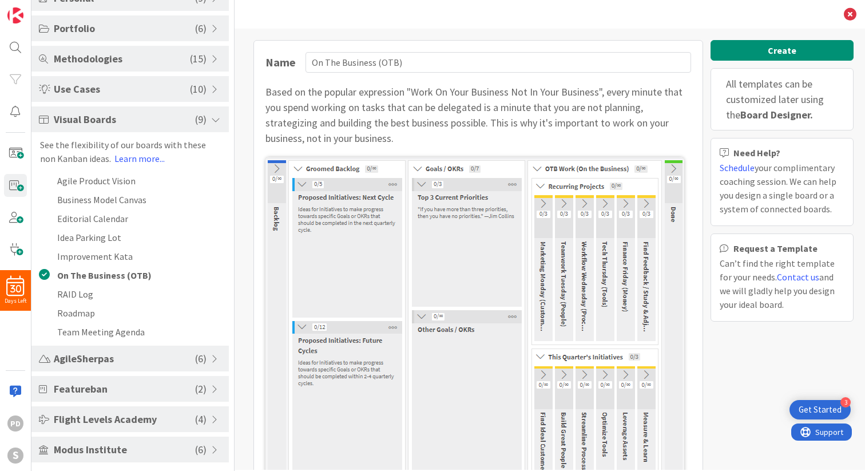
click at [94, 454] on span "Modus Institute" at bounding box center [124, 448] width 141 height 15
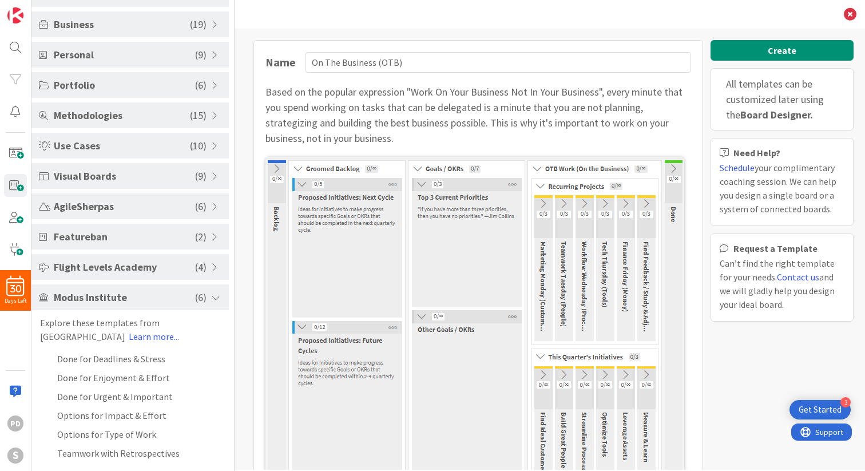
scroll to position [85, 0]
click at [117, 366] on li "Done for Deadlines & Stress" at bounding box center [129, 358] width 197 height 19
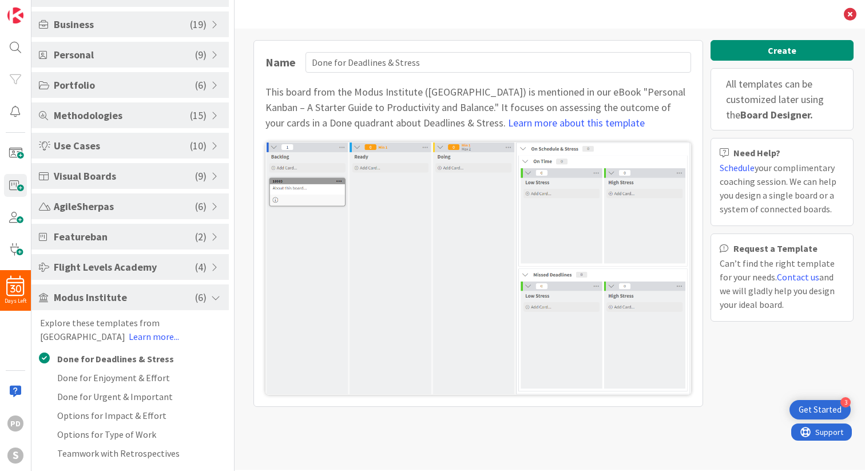
click at [96, 270] on span "Flight Levels Academy" at bounding box center [124, 266] width 141 height 15
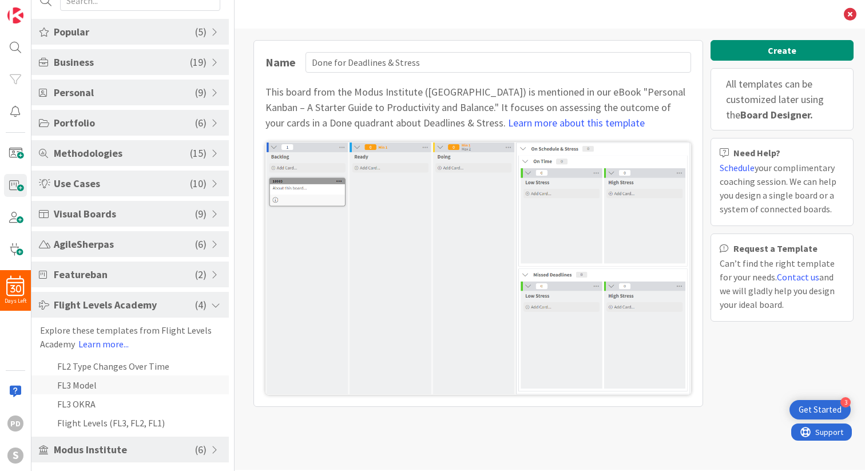
click at [94, 384] on li "FL3 Model" at bounding box center [129, 384] width 197 height 19
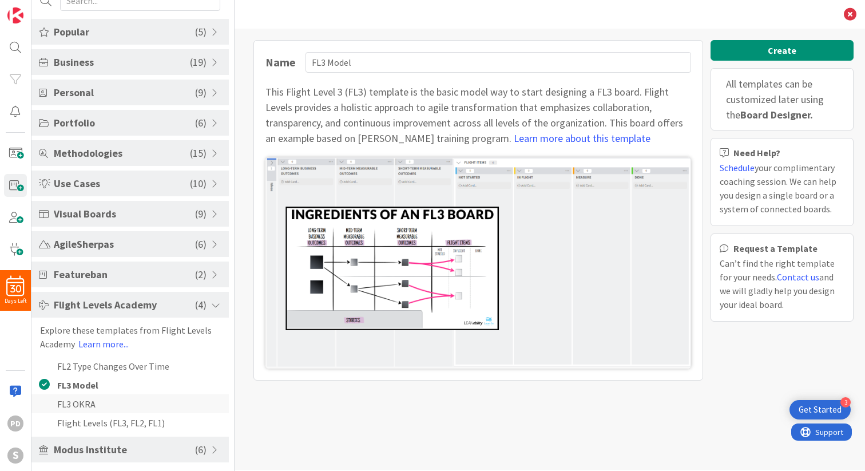
click at [89, 406] on li "FL3 OKRA" at bounding box center [129, 403] width 197 height 19
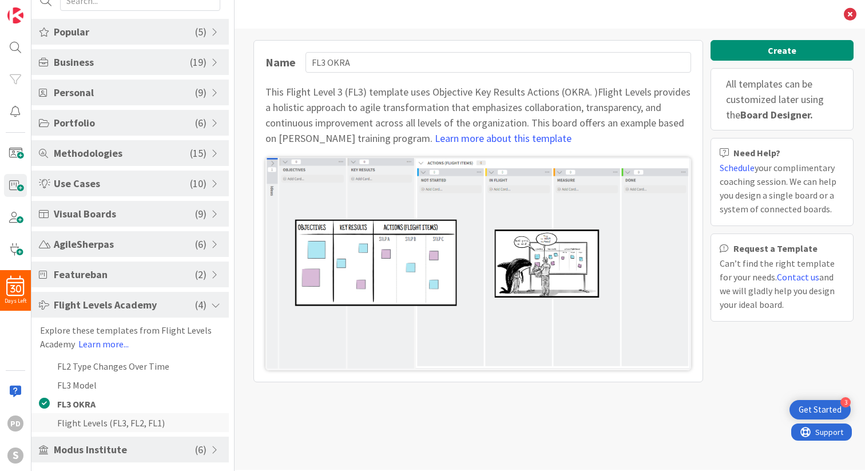
click at [89, 423] on li "Flight Levels (FL3, FL2, FL1)" at bounding box center [129, 422] width 197 height 19
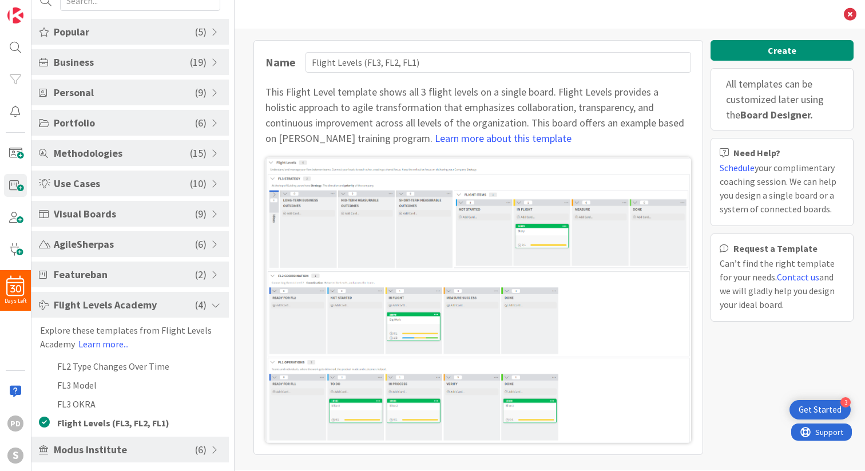
click at [90, 305] on span "Flight Levels Academy" at bounding box center [124, 304] width 141 height 15
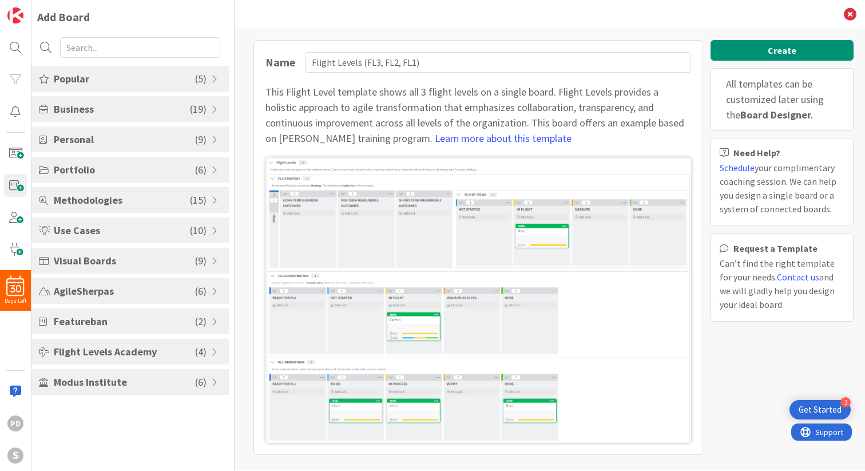
click at [90, 319] on span "Featureban" at bounding box center [124, 320] width 141 height 15
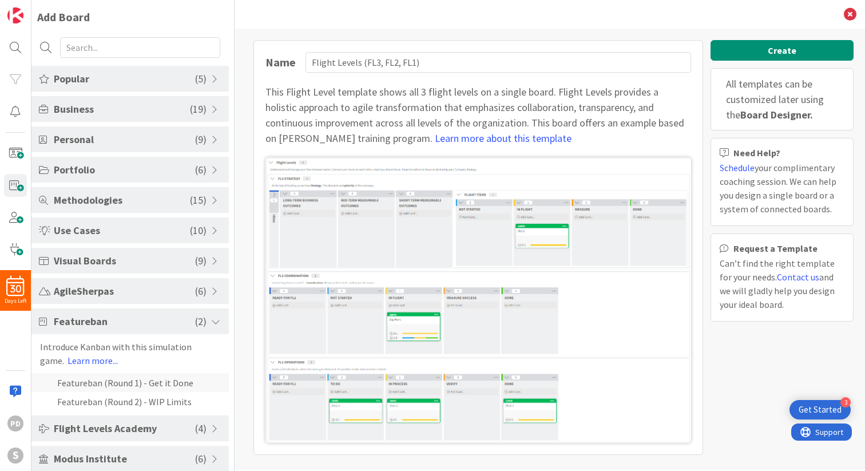
click at [95, 386] on li "Featureban (Round 1) - Get it Done" at bounding box center [129, 382] width 197 height 19
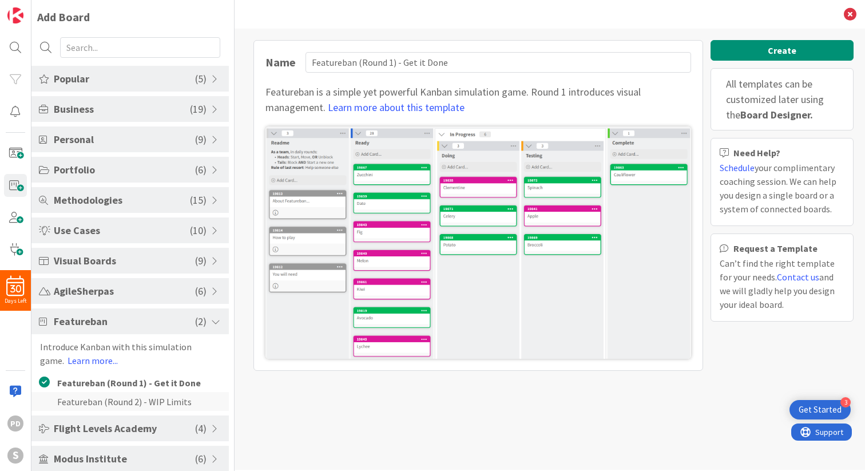
click at [96, 397] on li "Featureban (Round 2) - WIP Limits" at bounding box center [129, 401] width 197 height 19
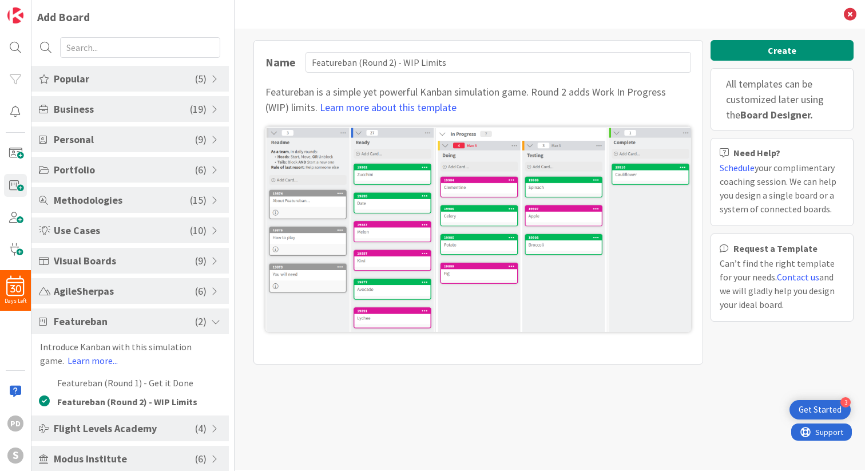
click at [88, 320] on span "Featureban" at bounding box center [124, 320] width 141 height 15
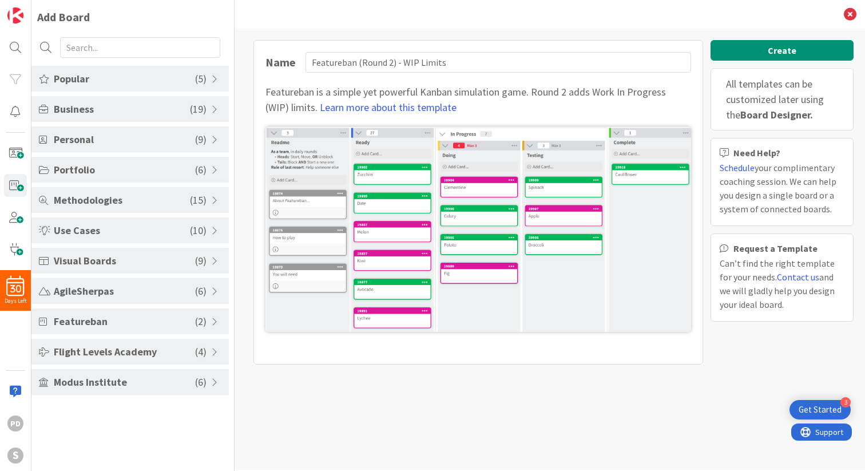
click at [90, 261] on span "Visual Boards" at bounding box center [124, 260] width 141 height 15
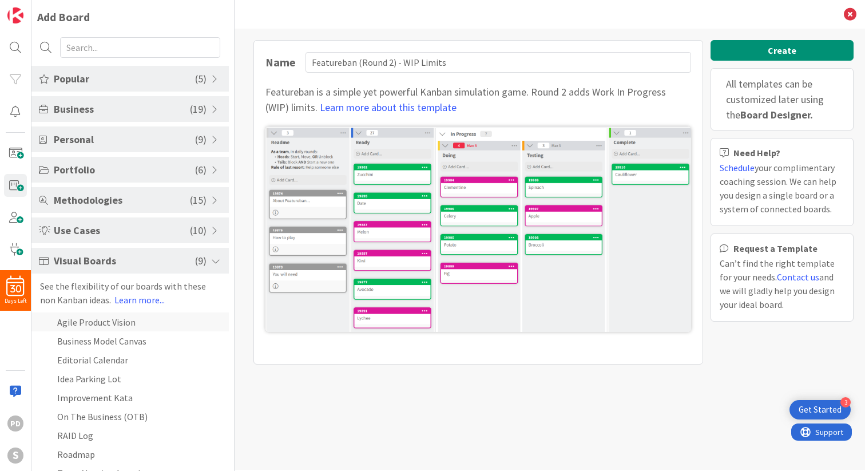
click at [93, 328] on li "Agile Product Vision" at bounding box center [129, 321] width 197 height 19
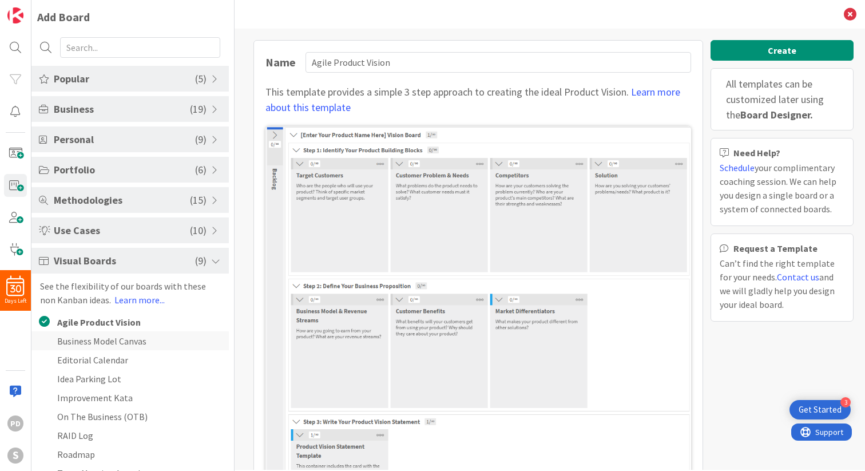
click at [95, 340] on li "Business Model Canvas" at bounding box center [129, 340] width 197 height 19
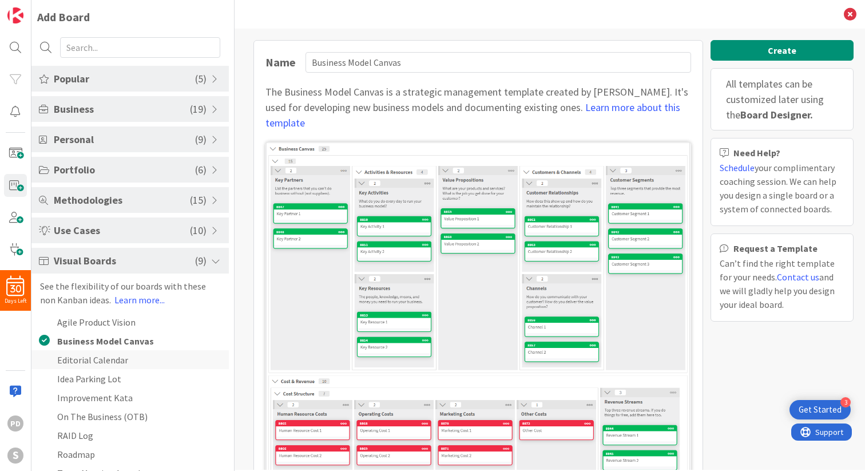
click at [95, 355] on li "Editorial Calendar" at bounding box center [129, 359] width 197 height 19
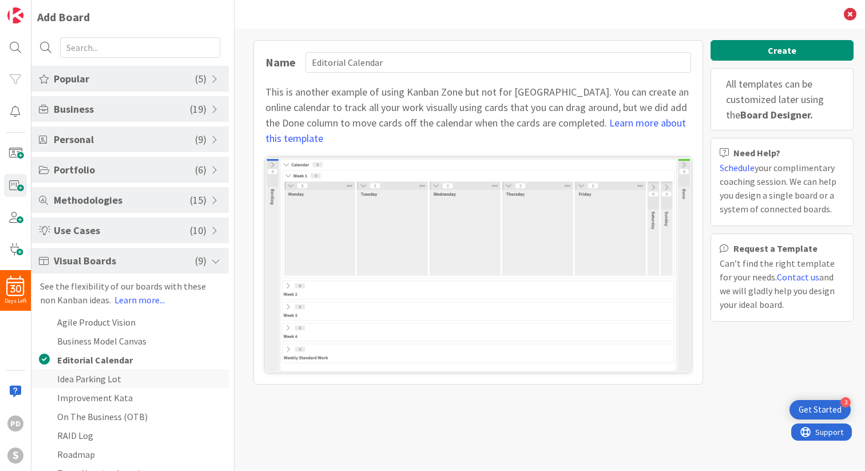
click at [97, 376] on li "Idea Parking Lot" at bounding box center [129, 378] width 197 height 19
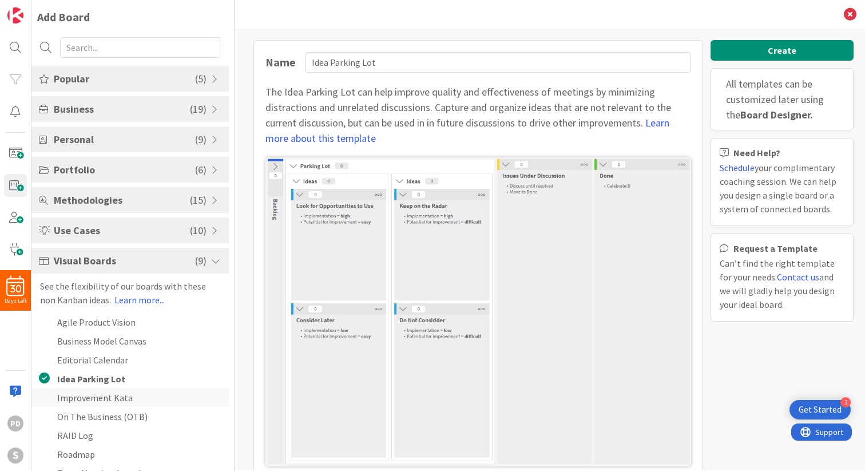
click at [99, 396] on li "Improvement Kata" at bounding box center [129, 397] width 197 height 19
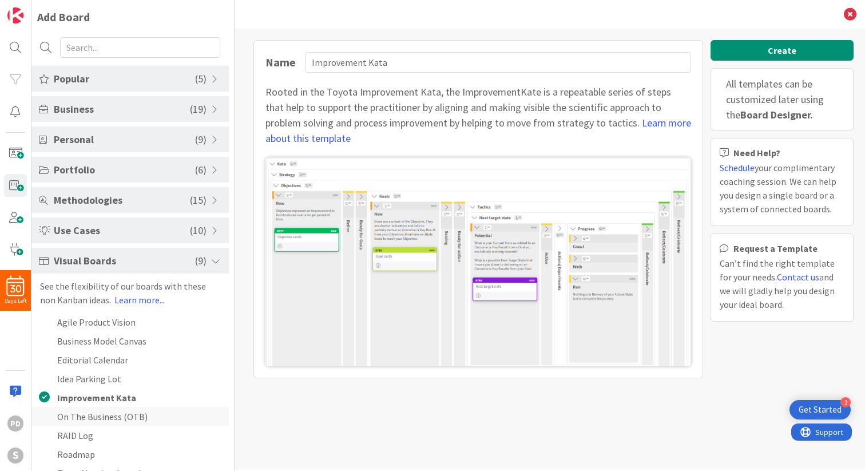
click at [100, 418] on li "On The Business (OTB)" at bounding box center [129, 416] width 197 height 19
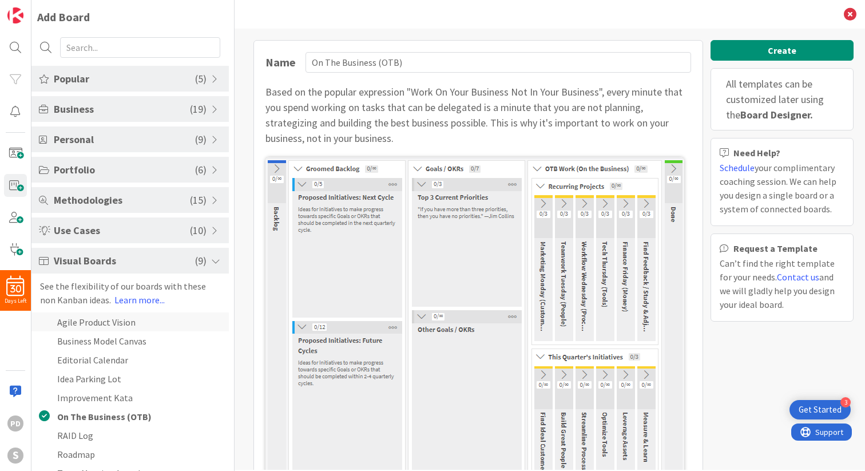
click at [83, 327] on li "Agile Product Vision" at bounding box center [129, 321] width 197 height 19
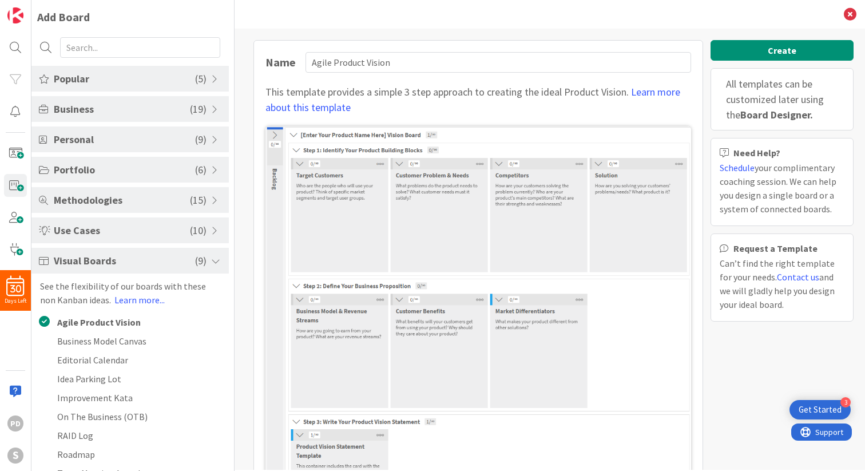
click at [86, 264] on span "Visual Boards" at bounding box center [124, 260] width 141 height 15
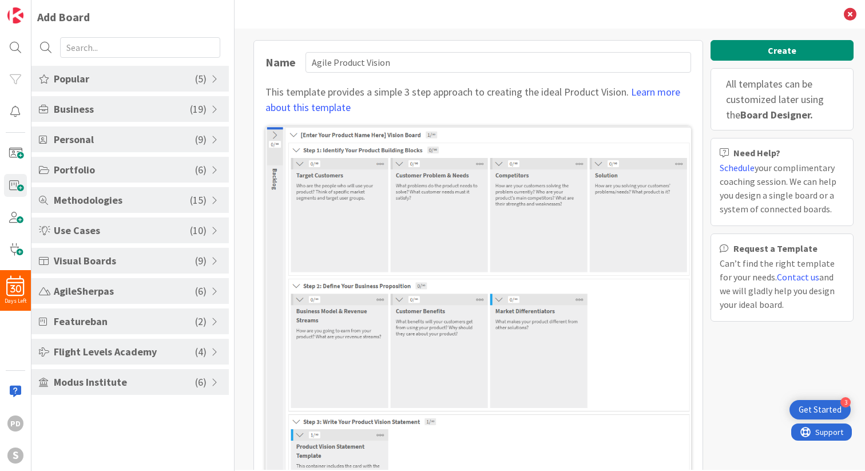
click at [88, 230] on span "Use Cases" at bounding box center [122, 229] width 136 height 15
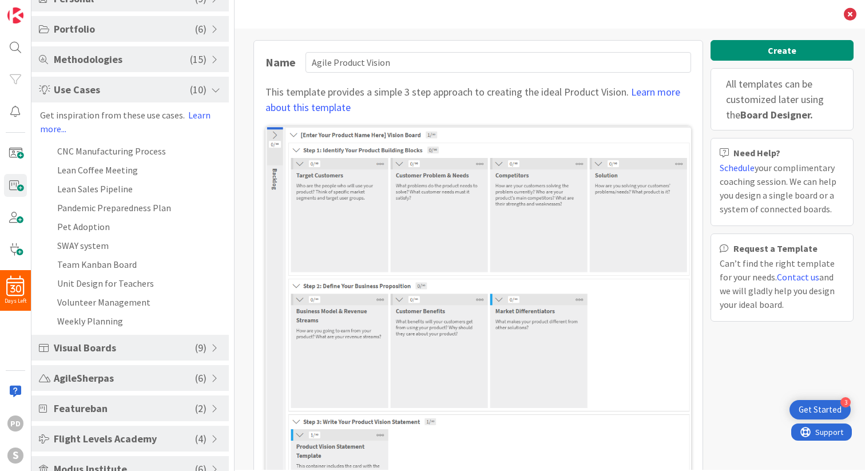
scroll to position [160, 0]
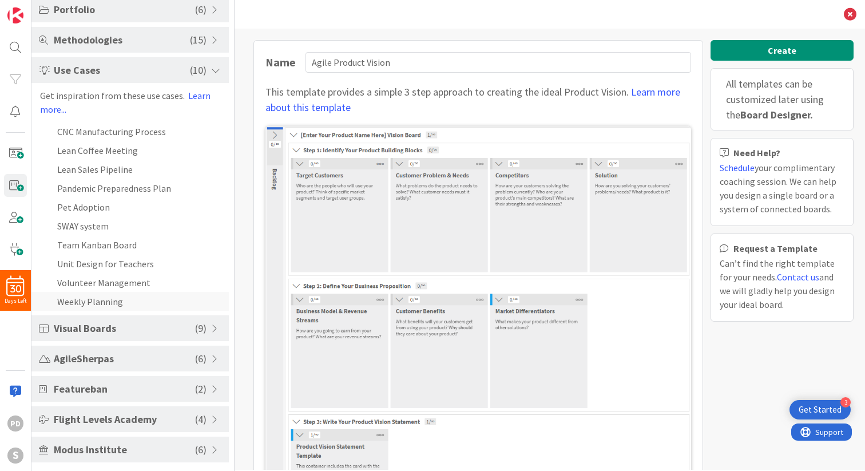
click at [90, 300] on li "Weekly Planning" at bounding box center [129, 301] width 197 height 19
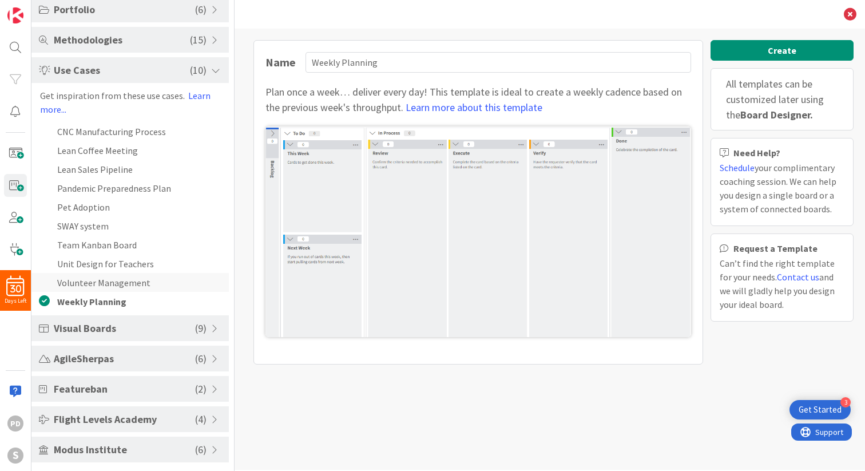
click at [105, 282] on li "Volunteer Management" at bounding box center [129, 282] width 197 height 19
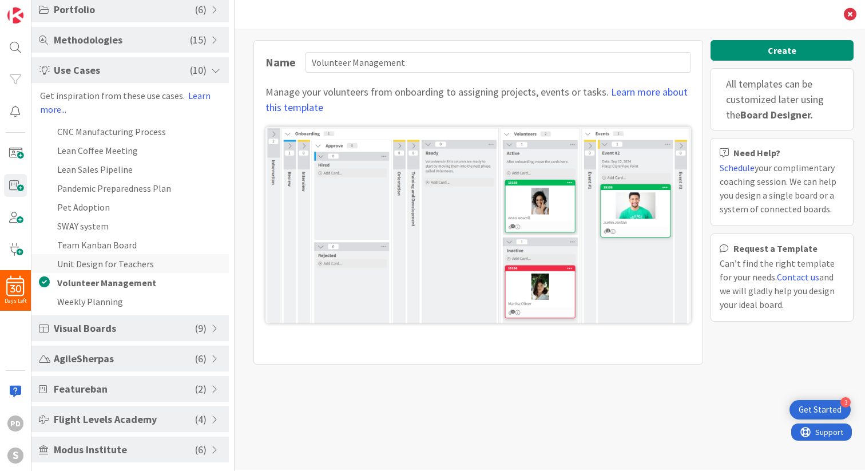
click at [113, 264] on li "Unit Design for Teachers" at bounding box center [129, 263] width 197 height 19
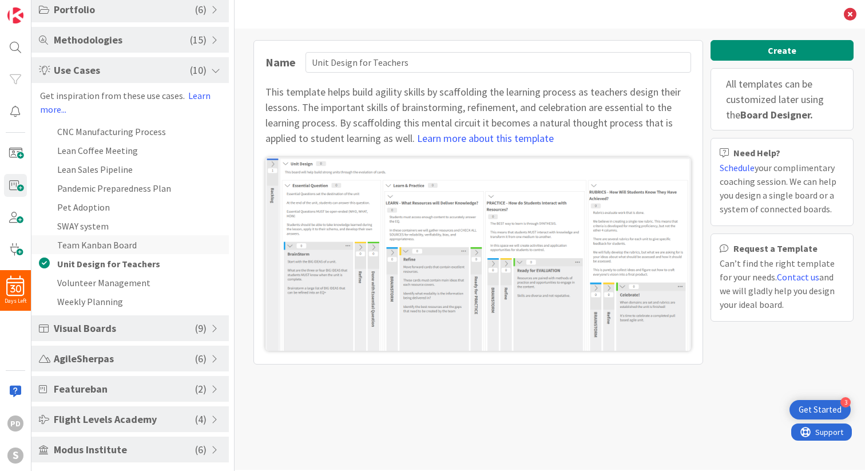
click at [105, 249] on li "Team Kanban Board" at bounding box center [129, 244] width 197 height 19
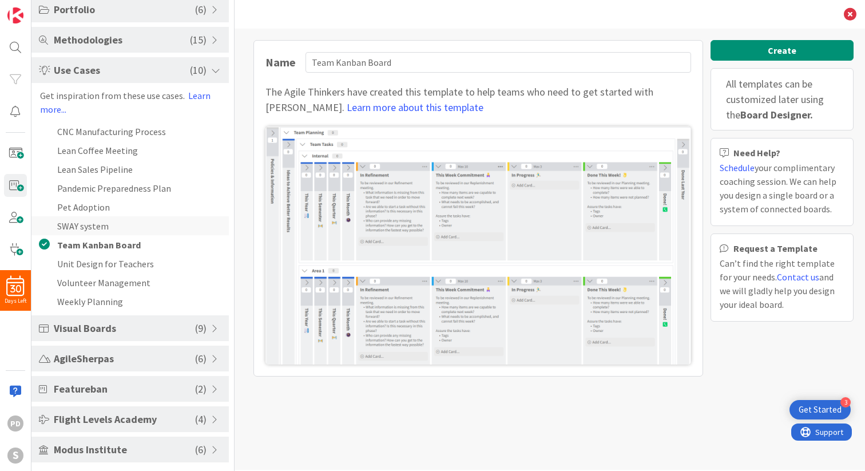
click at [91, 225] on li "SWAY system" at bounding box center [129, 225] width 197 height 19
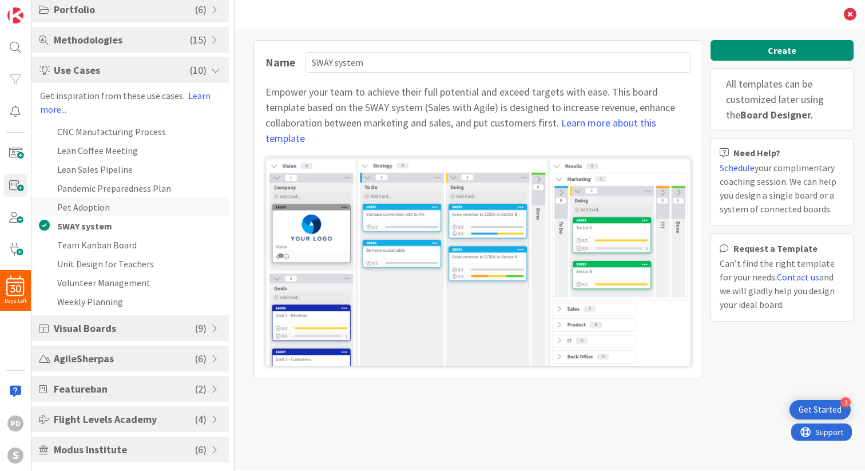
click at [94, 208] on li "Pet Adoption" at bounding box center [129, 206] width 197 height 19
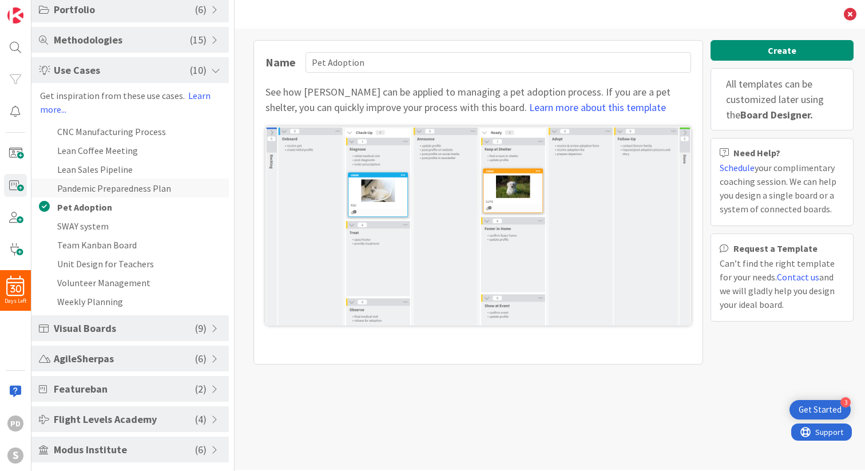
click at [100, 192] on li "Pandemic Preparedness Plan" at bounding box center [129, 187] width 197 height 19
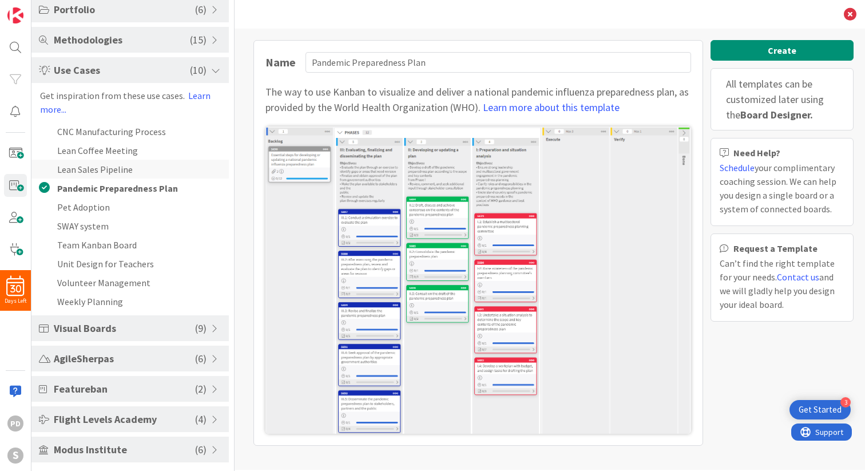
click at [109, 172] on li "Lean Sales Pipeline" at bounding box center [129, 169] width 197 height 19
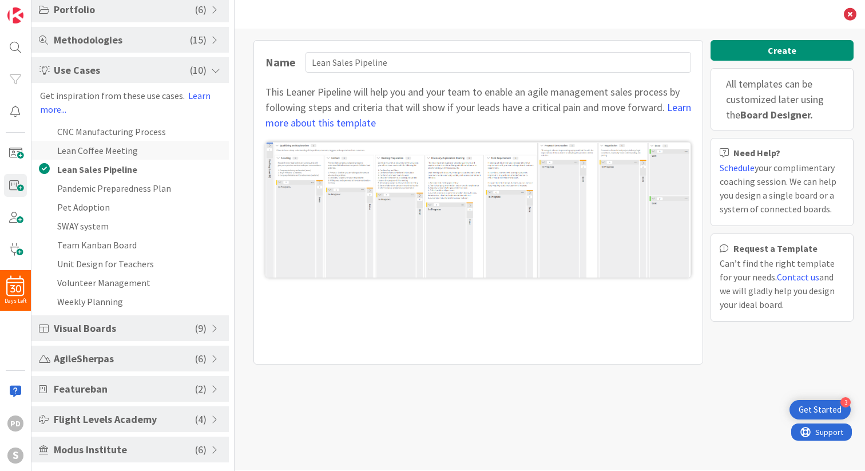
click at [113, 153] on li "Lean Coffee Meeting" at bounding box center [129, 150] width 197 height 19
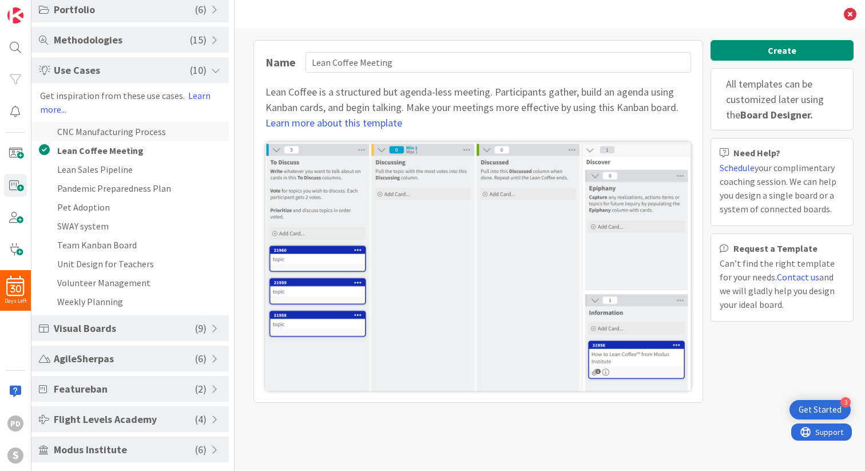
click at [110, 130] on li "CNC Manufacturing Process" at bounding box center [129, 131] width 197 height 19
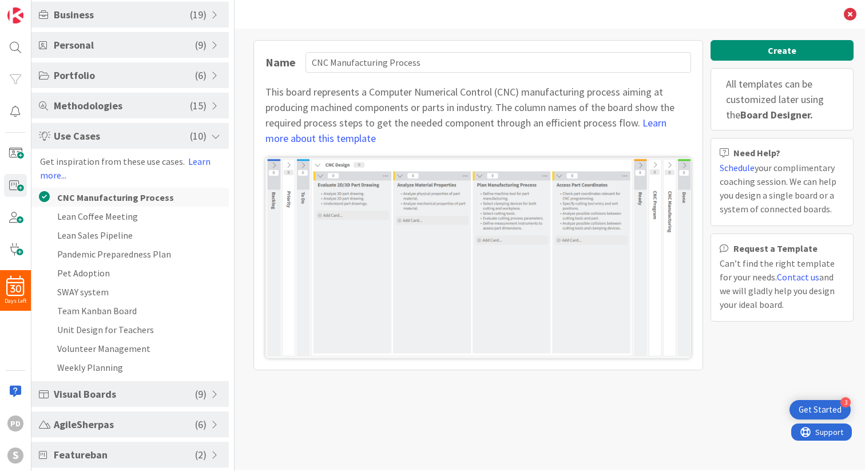
scroll to position [88, 0]
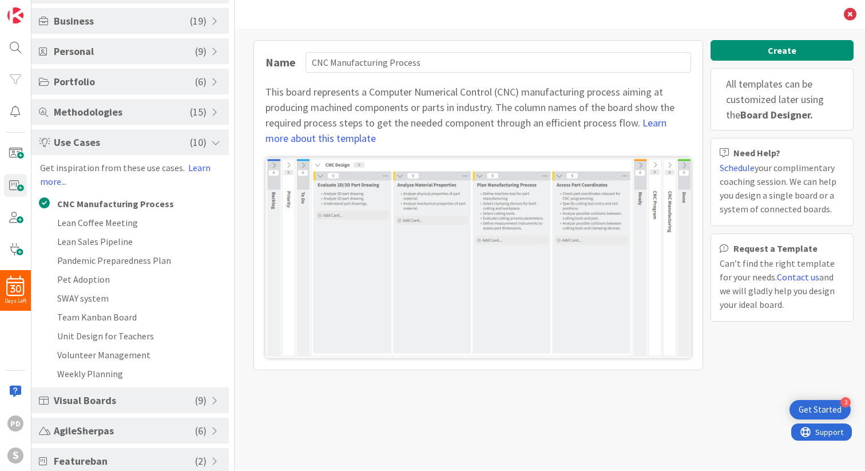
click at [110, 140] on span "Use Cases" at bounding box center [122, 141] width 136 height 15
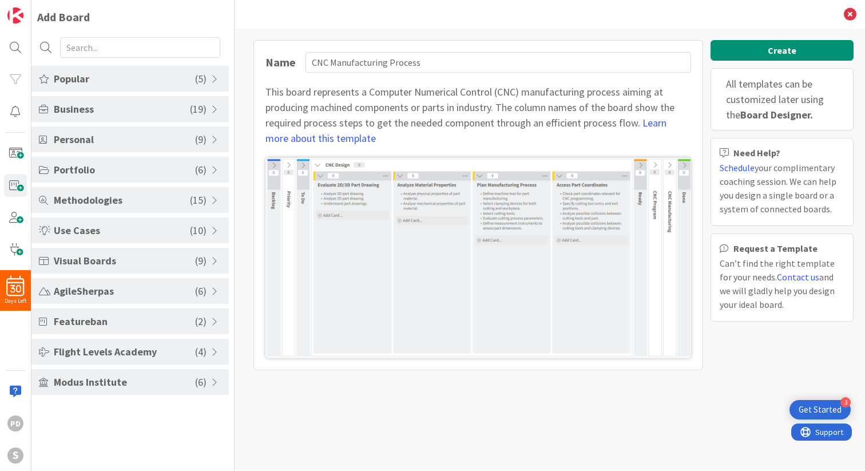
click at [105, 203] on span "Methodologies" at bounding box center [122, 199] width 136 height 15
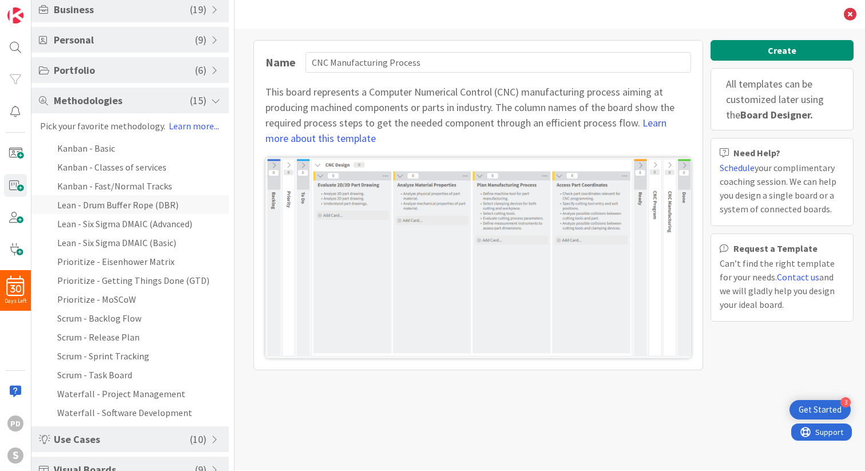
scroll to position [103, 0]
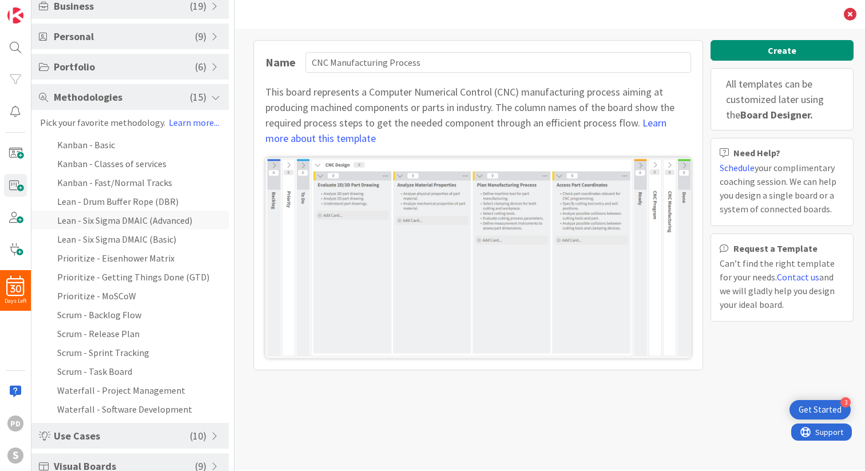
click at [120, 220] on li "Lean - Six Sigma DMAIC (Advanced)" at bounding box center [129, 219] width 197 height 19
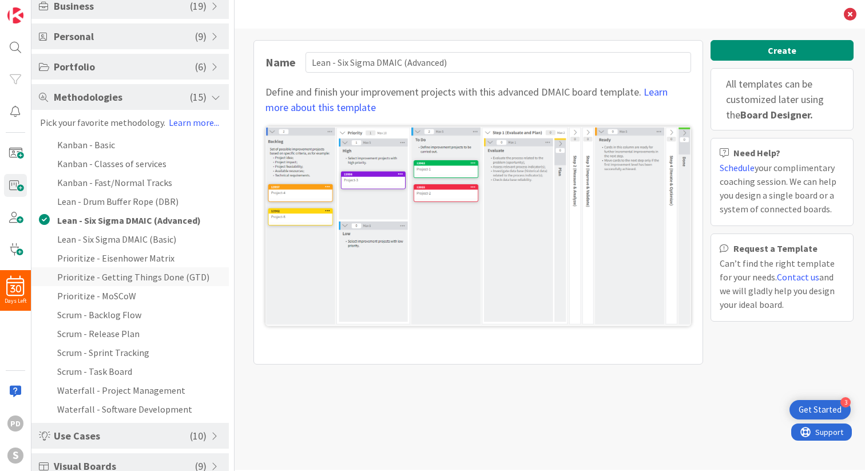
click at [117, 276] on li "Prioritize - Getting Things Done (GTD)" at bounding box center [129, 276] width 197 height 19
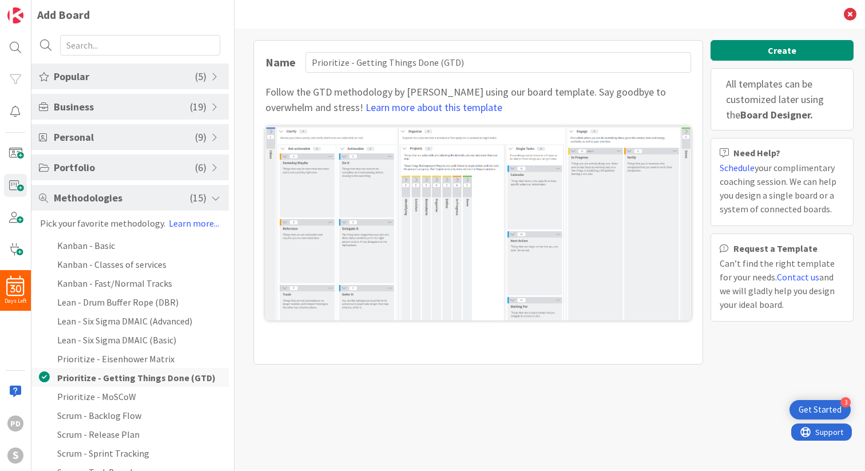
scroll to position [0, 0]
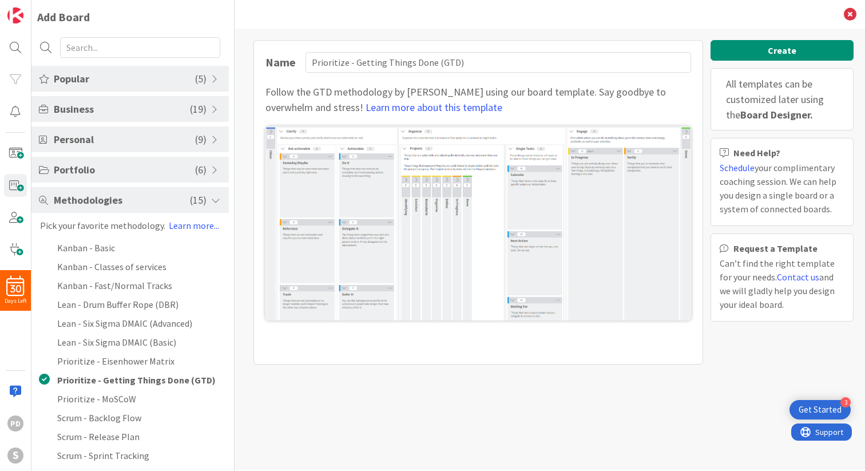
click at [100, 164] on span "Portfolio" at bounding box center [124, 169] width 141 height 15
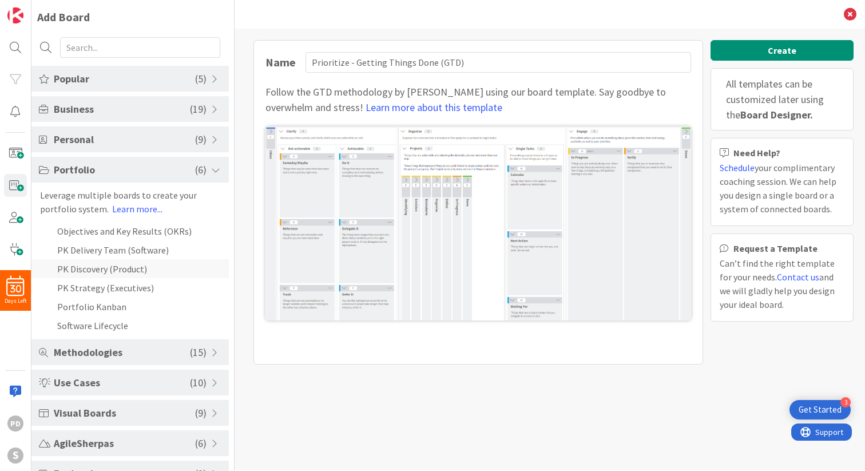
click at [91, 267] on li "PK Discovery (Product)" at bounding box center [129, 268] width 197 height 19
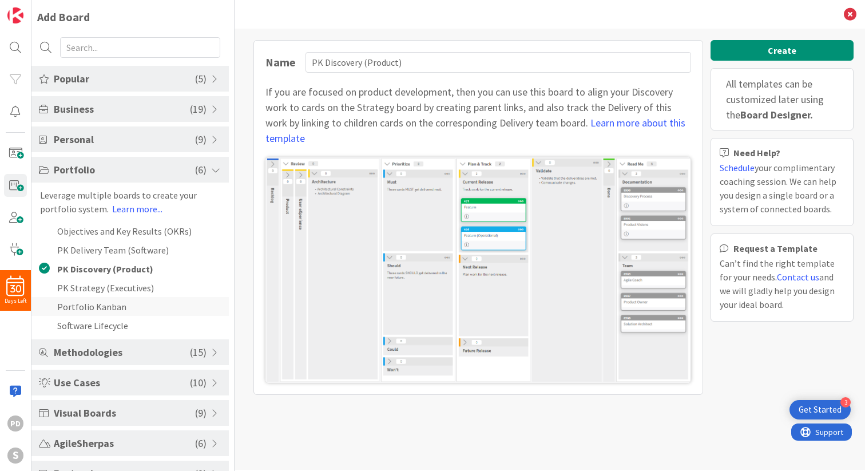
click at [90, 308] on li "Portfolio Kanban" at bounding box center [129, 306] width 197 height 19
type input "Portfolio Kanban"
